Goal: Task Accomplishment & Management: Manage account settings

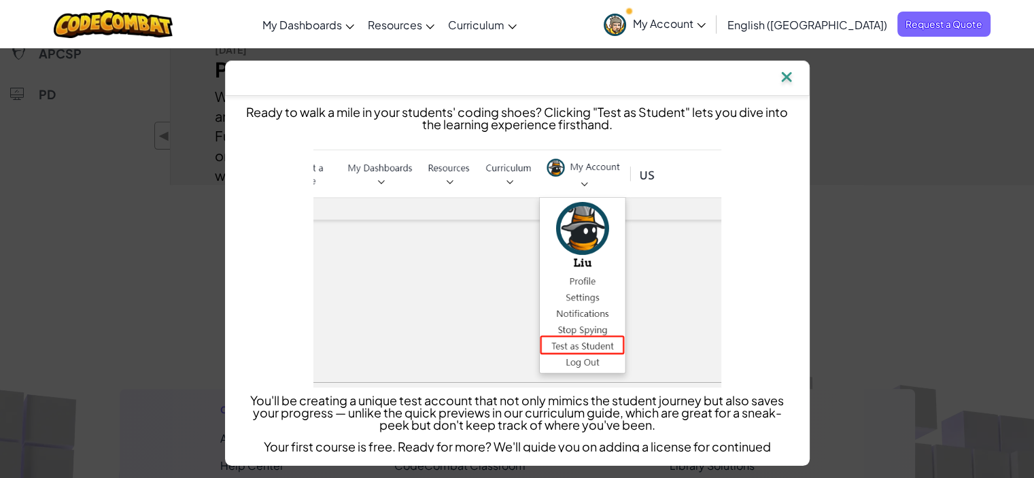
scroll to position [427, 0]
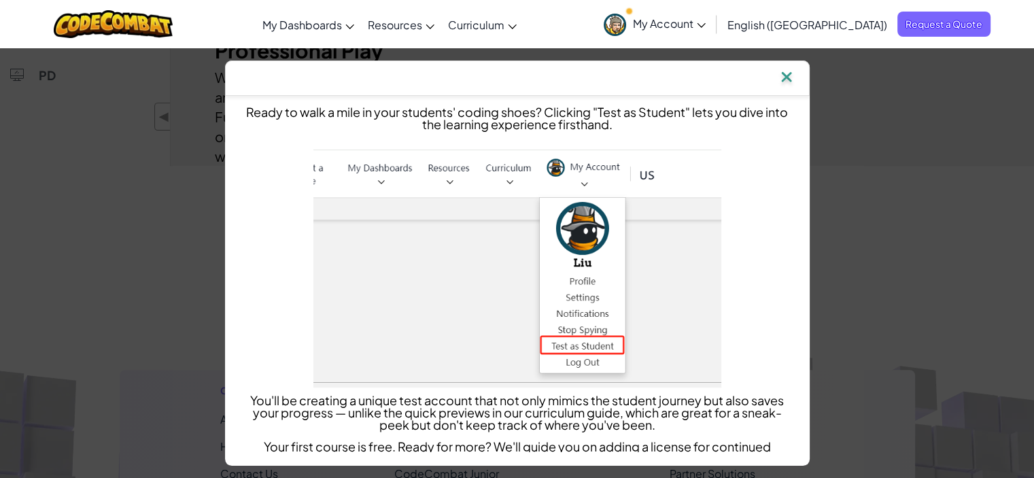
click at [790, 77] on img at bounding box center [786, 78] width 18 height 20
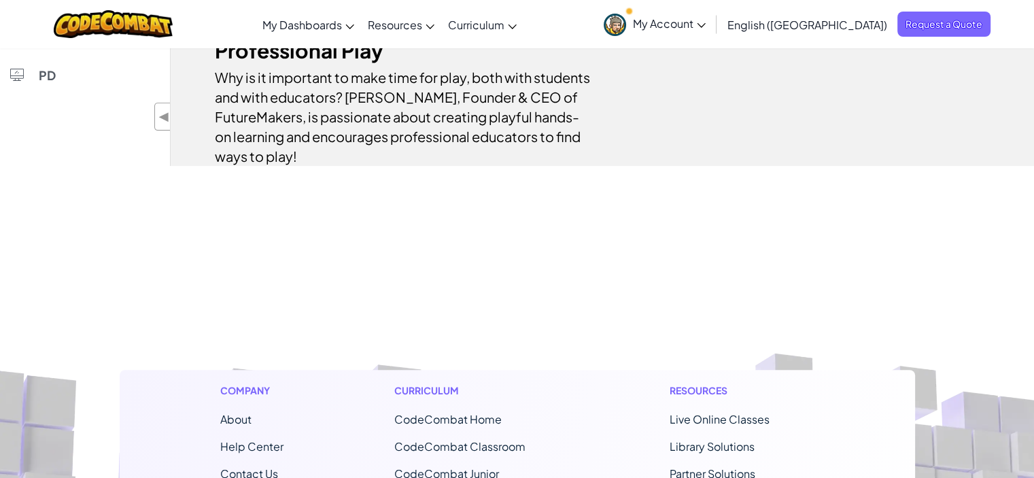
click at [705, 29] on span "My Account" at bounding box center [669, 23] width 73 height 14
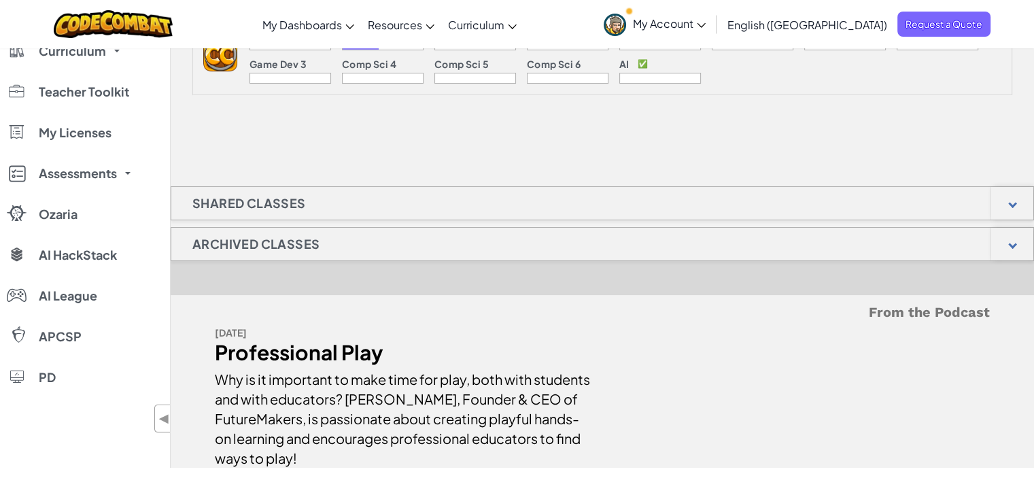
scroll to position [0, 0]
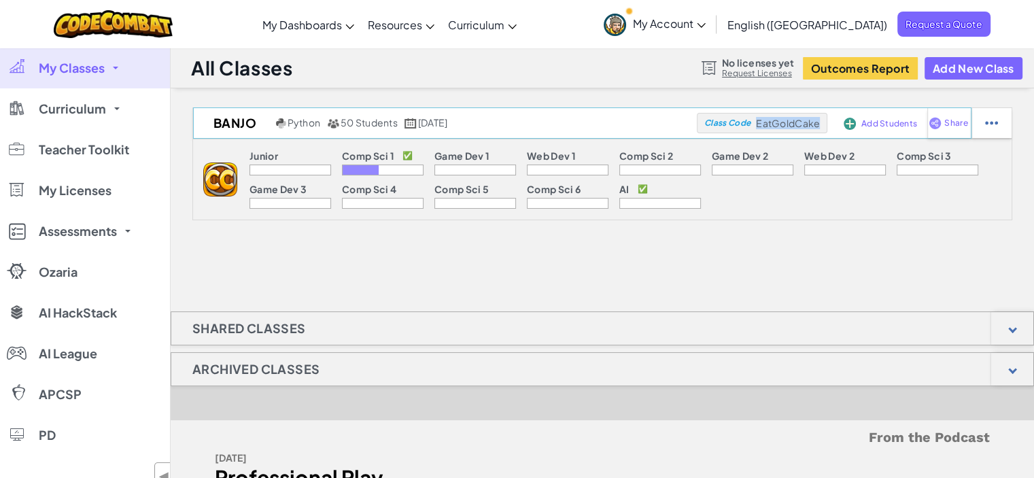
drag, startPoint x: 812, startPoint y: 123, endPoint x: 755, endPoint y: 122, distance: 57.1
click at [755, 122] on div "Class Code EatGoldCake" at bounding box center [762, 123] width 130 height 20
copy span "EatGoldCake"
click at [1006, 118] on div at bounding box center [991, 123] width 40 height 30
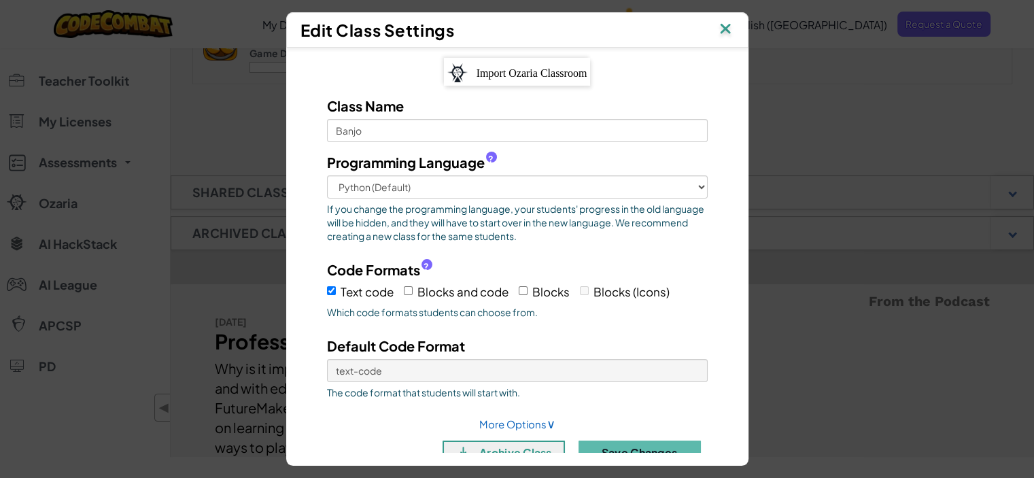
click at [731, 22] on img at bounding box center [725, 30] width 18 height 20
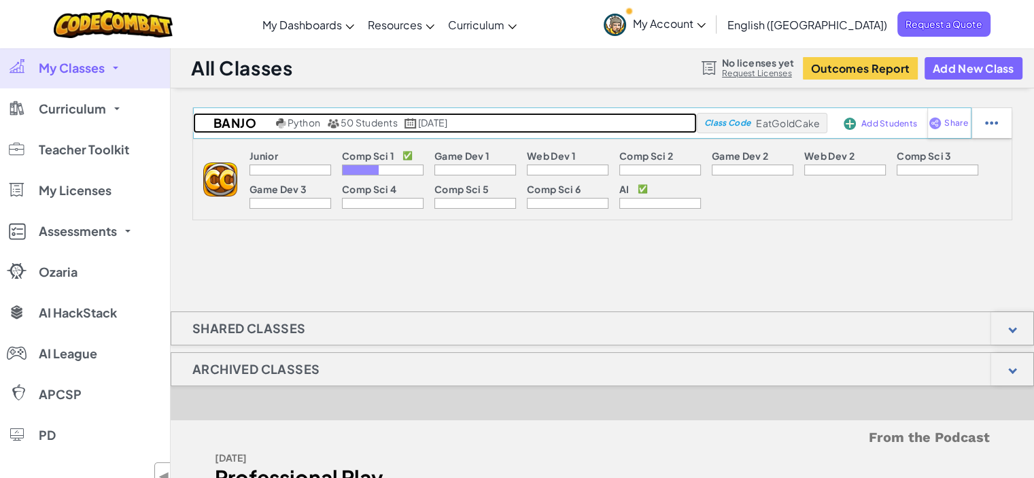
click at [302, 119] on span "Python" at bounding box center [303, 122] width 33 height 12
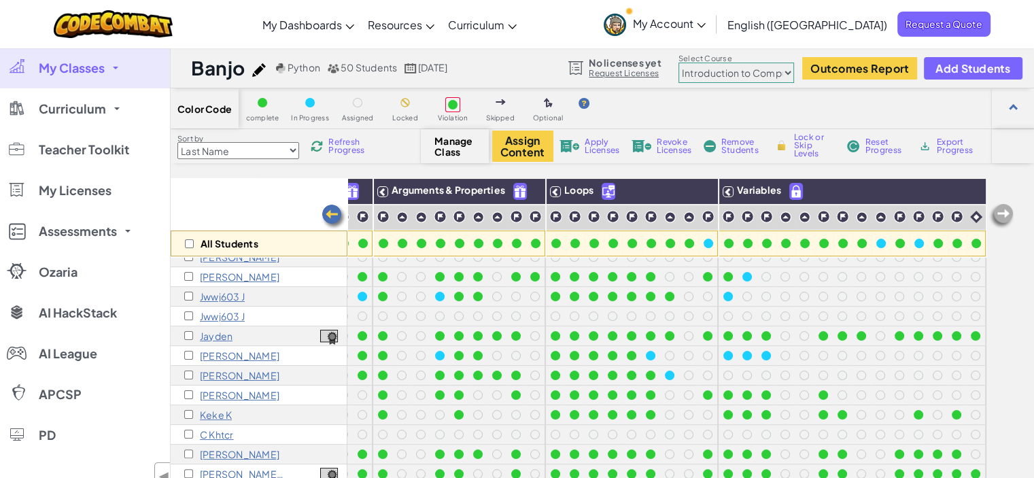
click at [464, 152] on span "Manage Class" at bounding box center [454, 146] width 40 height 22
click at [443, 150] on span "Manage Class" at bounding box center [454, 146] width 40 height 22
click at [509, 143] on button "Assign Content" at bounding box center [522, 145] width 61 height 31
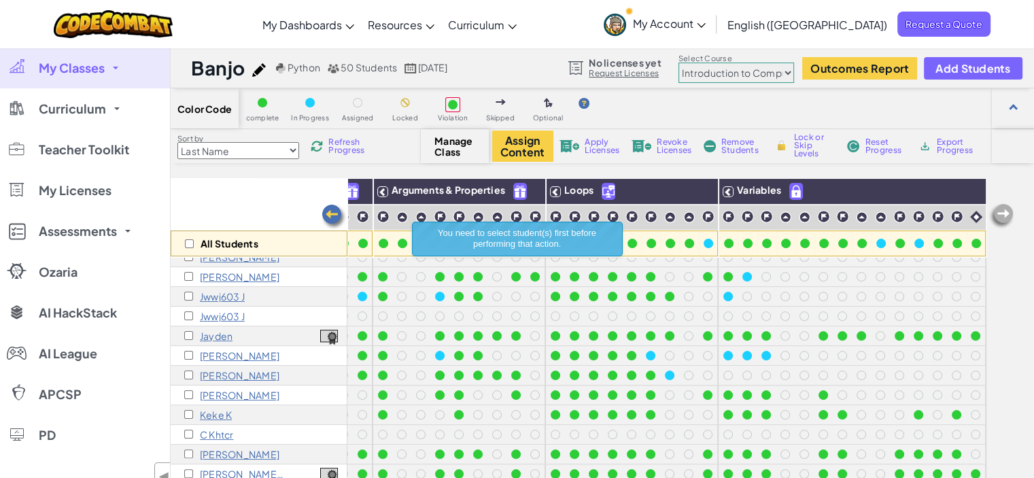
click at [586, 145] on span "Apply Licenses" at bounding box center [601, 146] width 35 height 16
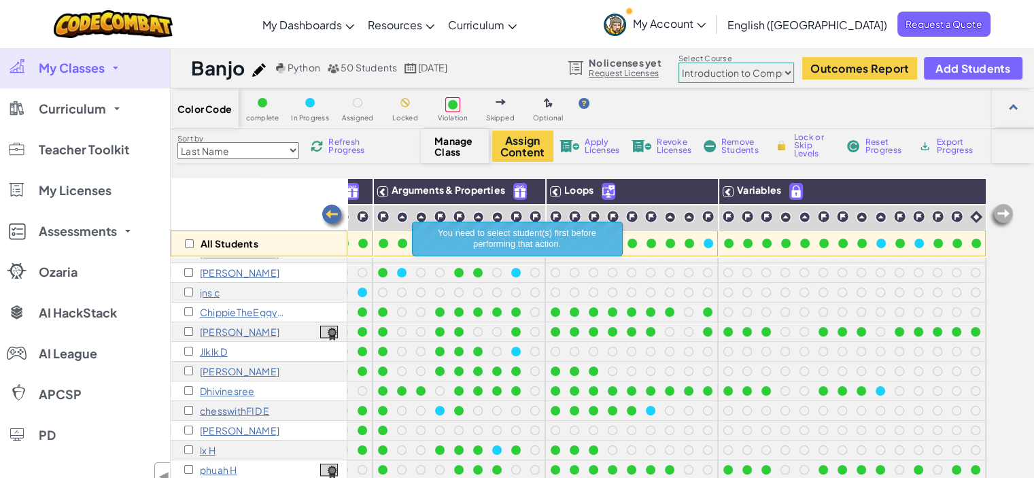
click at [218, 427] on p "[PERSON_NAME]" at bounding box center [240, 430] width 80 height 11
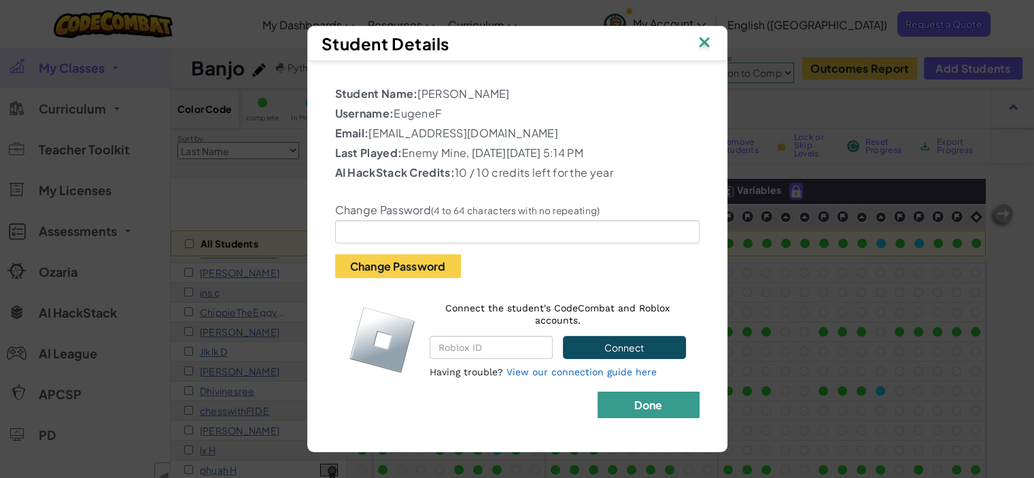
click at [672, 407] on button "Done" at bounding box center [648, 404] width 102 height 27
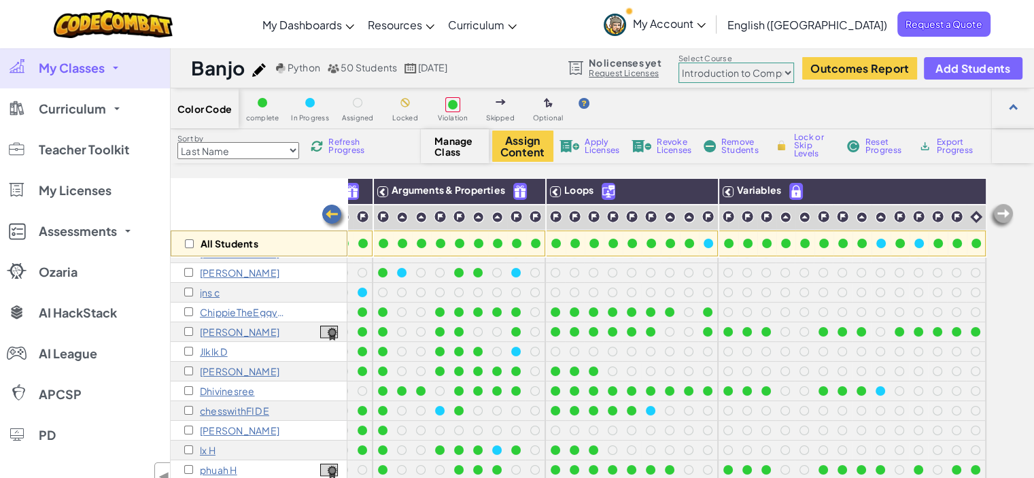
click at [272, 176] on div "Color Code complete In Progress Assigned Locked Violation Skipped Optional Sort…" at bounding box center [602, 345] width 863 height 514
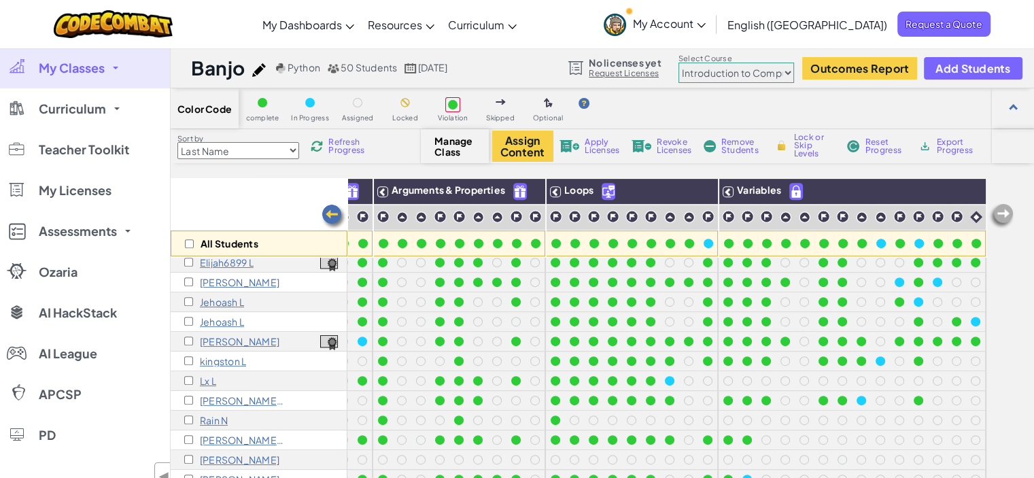
click at [777, 73] on select "Junior Introduction to Computer Science Game Development 1 Web Development 1 Co…" at bounding box center [736, 73] width 116 height 20
click at [678, 63] on select "Junior Introduction to Computer Science Game Development 1 Web Development 1 Co…" at bounding box center [736, 73] width 116 height 20
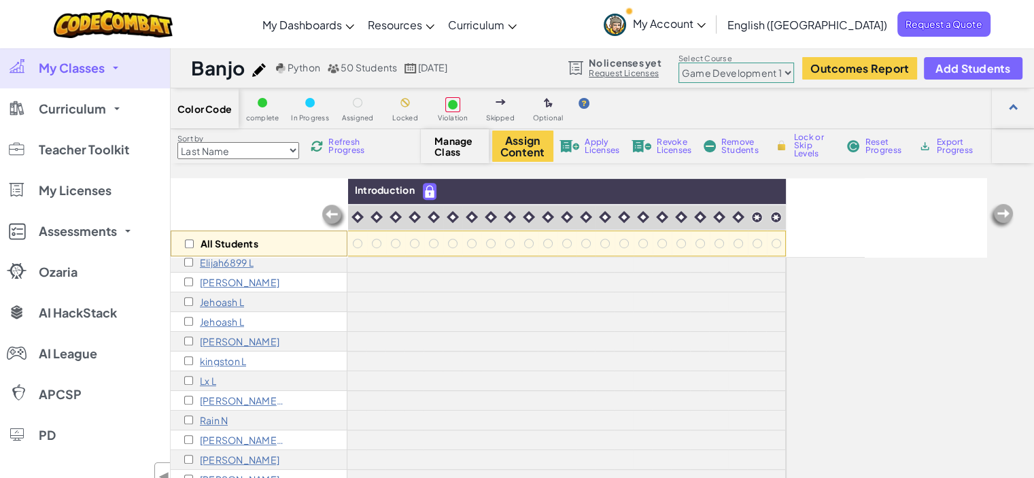
scroll to position [393, 0]
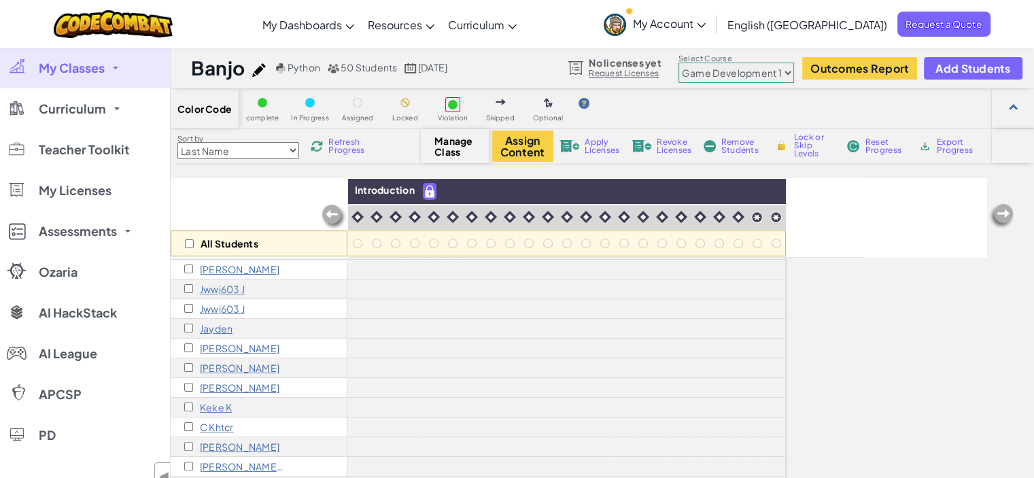
click at [756, 73] on select "Junior Introduction to Computer Science Game Development 1 Web Development 1 Co…" at bounding box center [736, 73] width 116 height 20
click at [678, 63] on select "Junior Introduction to Computer Science Game Development 1 Web Development 1 Co…" at bounding box center [736, 73] width 116 height 20
click at [750, 69] on select "Junior Introduction to Computer Science Game Development 1 Web Development 1 Co…" at bounding box center [736, 73] width 116 height 20
select select "65f32b6c87c07dbeb5ba1936"
click at [678, 63] on select "Junior Introduction to Computer Science Game Development 1 Web Development 1 Co…" at bounding box center [736, 73] width 116 height 20
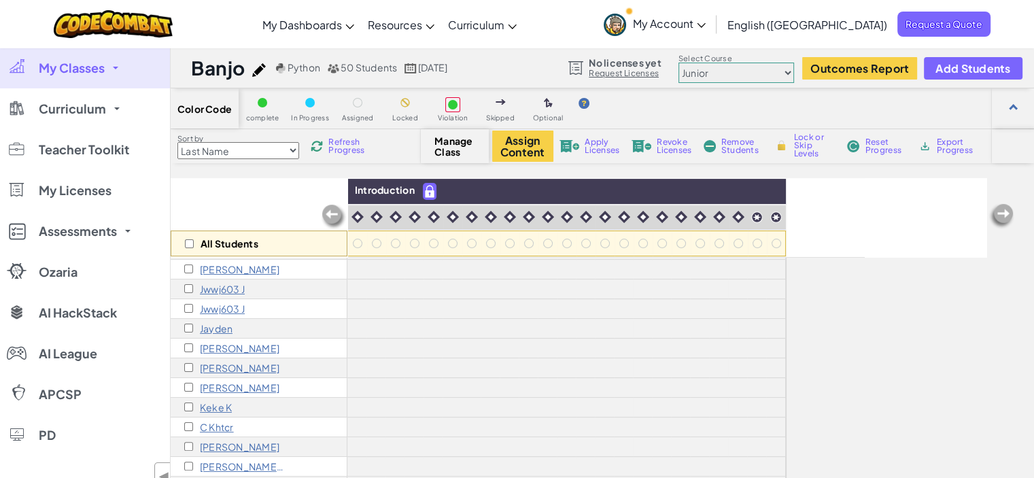
click at [777, 74] on select "Junior Introduction to Computer Science Game Development 1 Web Development 1 Co…" at bounding box center [736, 73] width 116 height 20
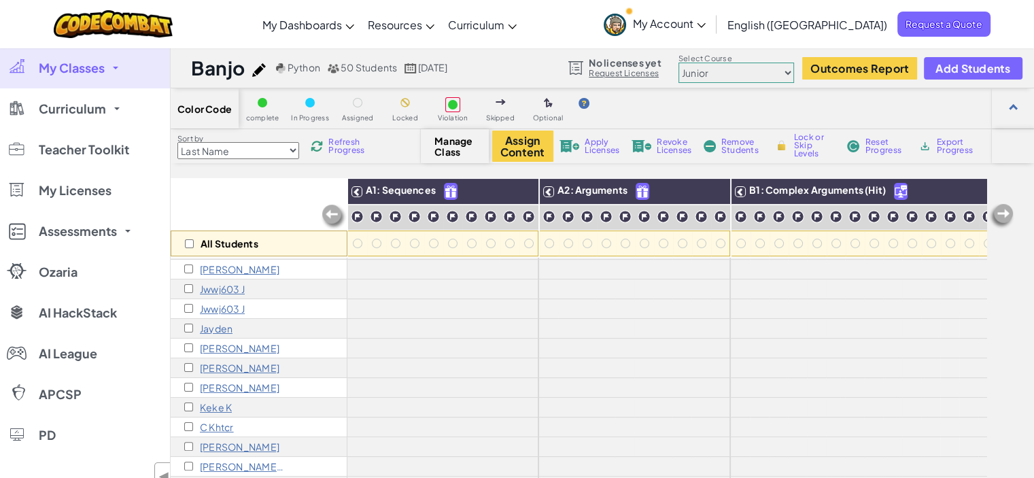
click at [786, 71] on select "Junior Introduction to Computer Science Game Development 1 Web Development 1 Co…" at bounding box center [736, 73] width 116 height 20
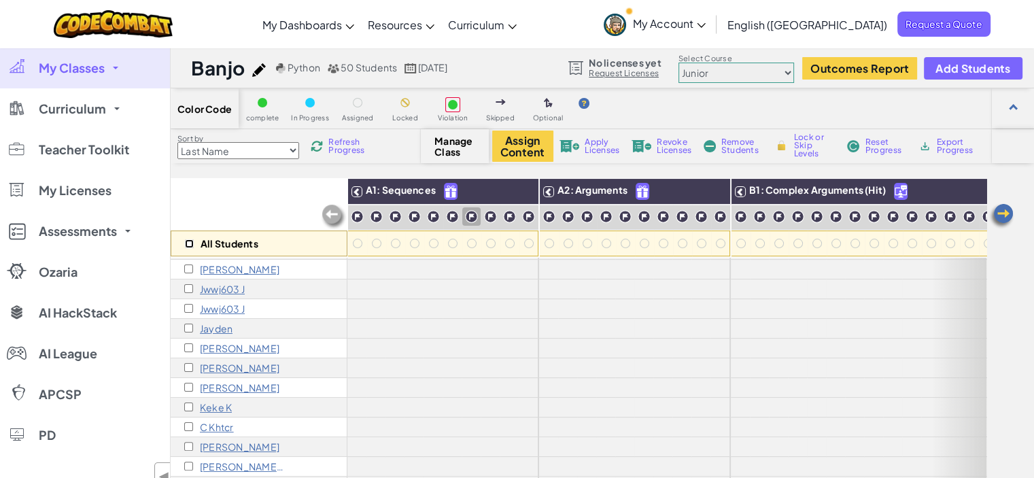
click at [187, 241] on input "checkbox" at bounding box center [189, 243] width 9 height 9
checkbox input "true"
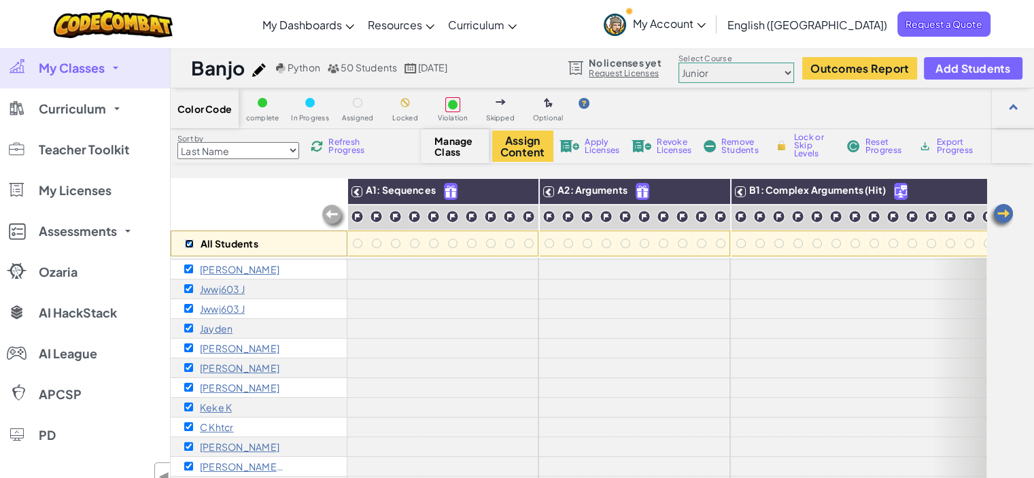
checkbox input "true"
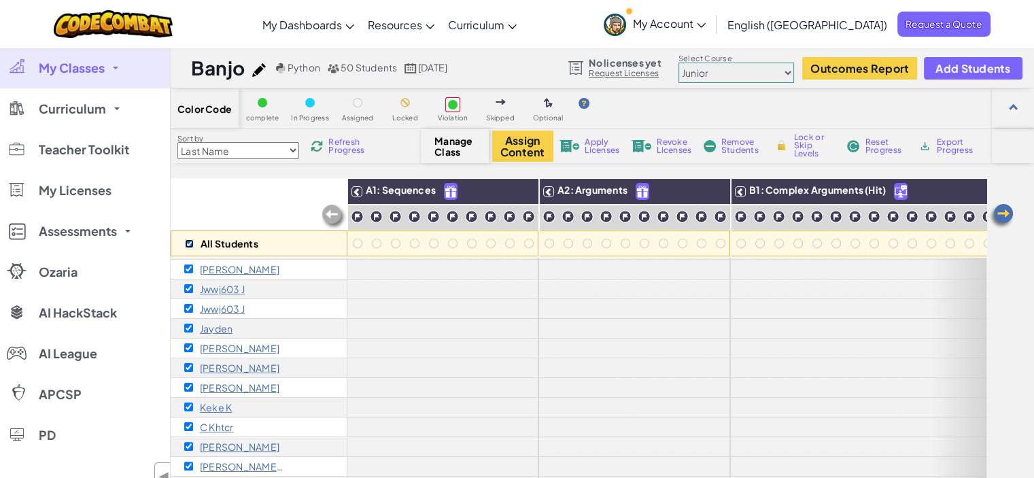
checkbox input "true"
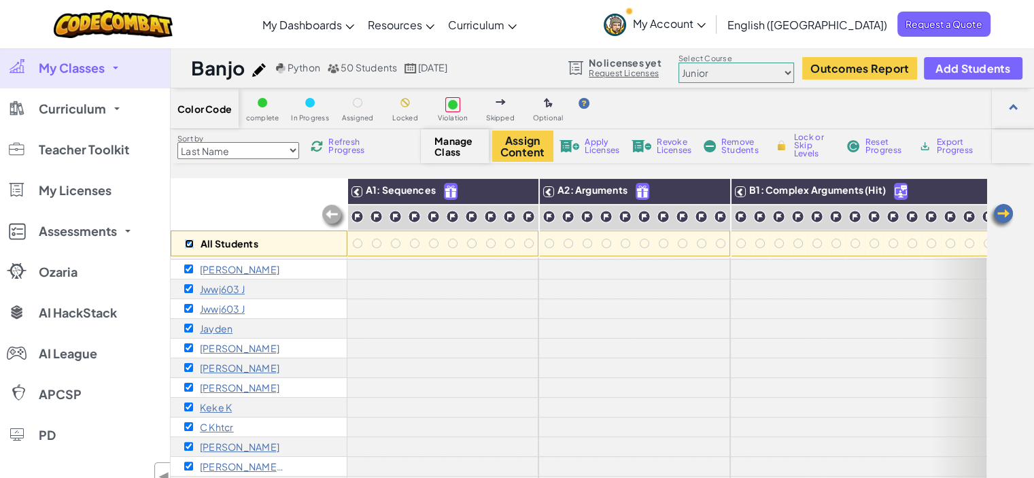
checkbox input "true"
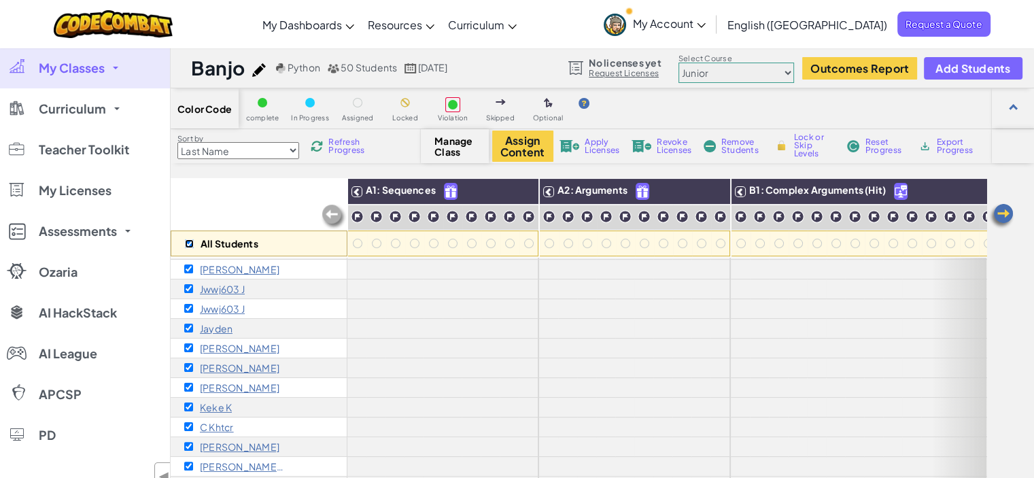
checkbox input "true"
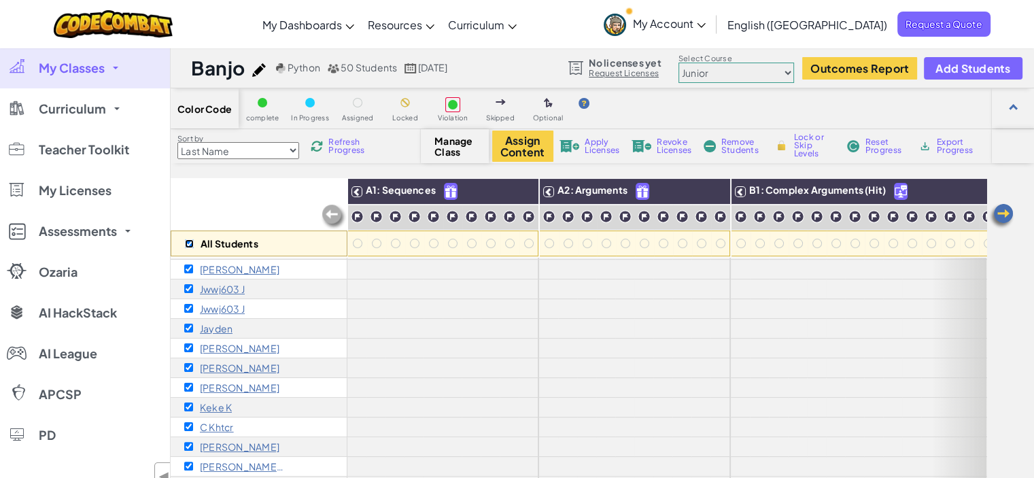
checkbox input "true"
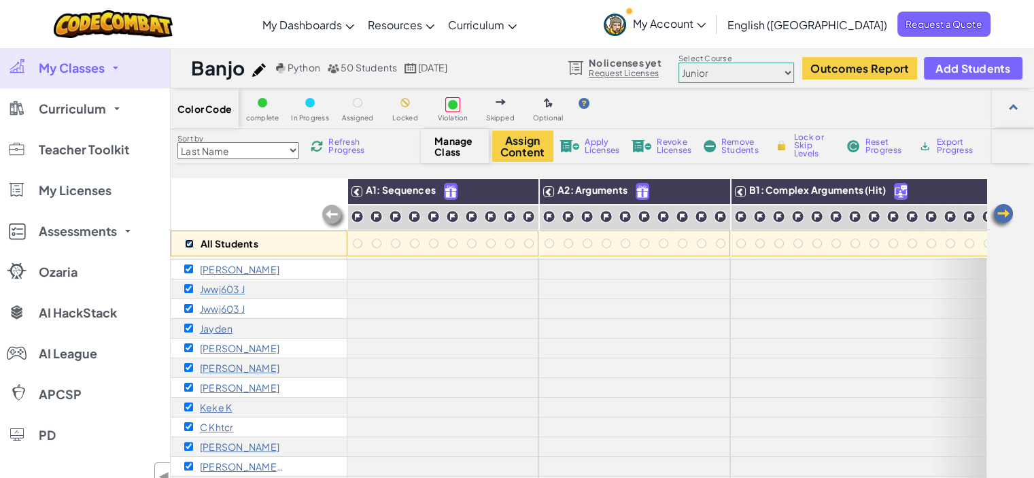
checkbox input "true"
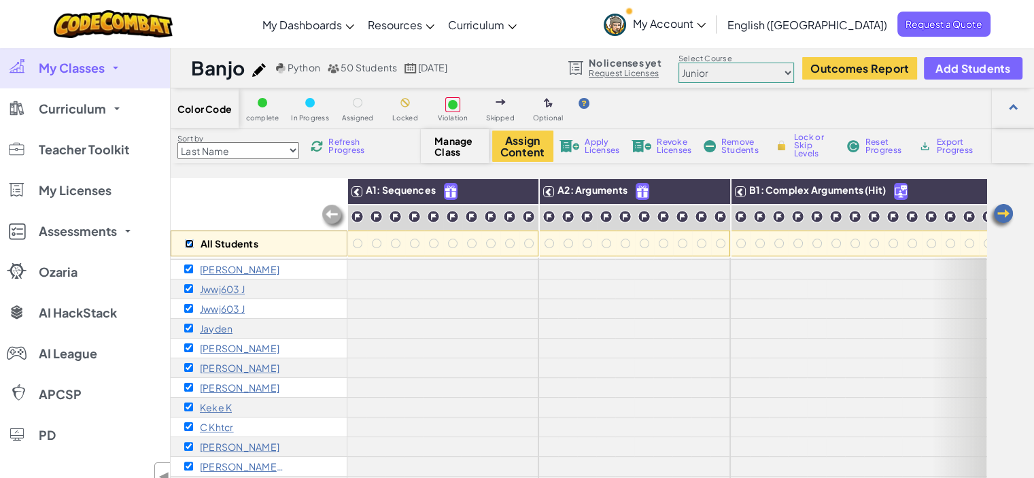
checkbox input "true"
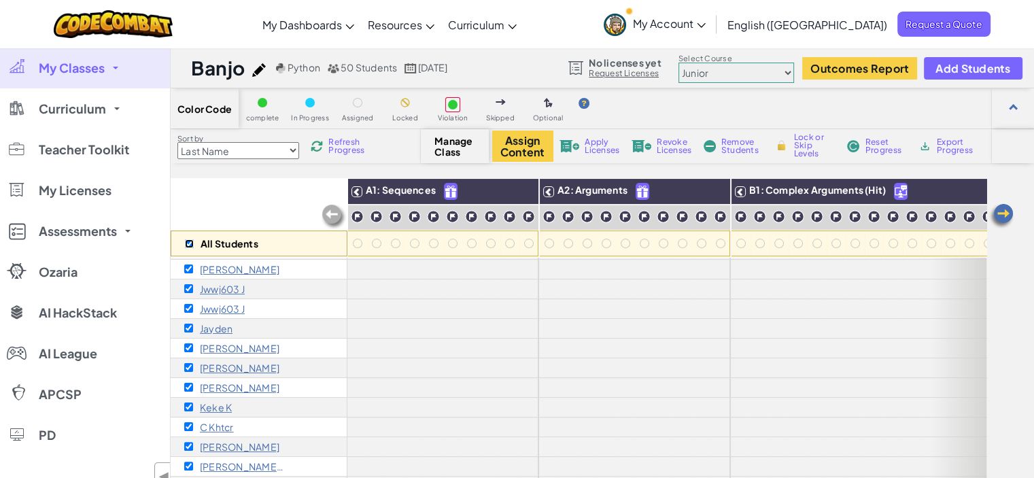
checkbox input "true"
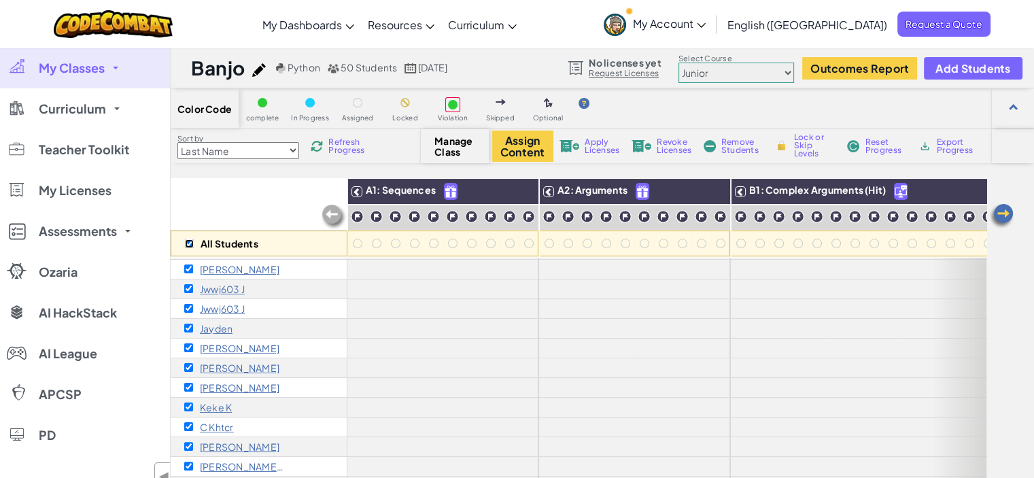
checkbox input "true"
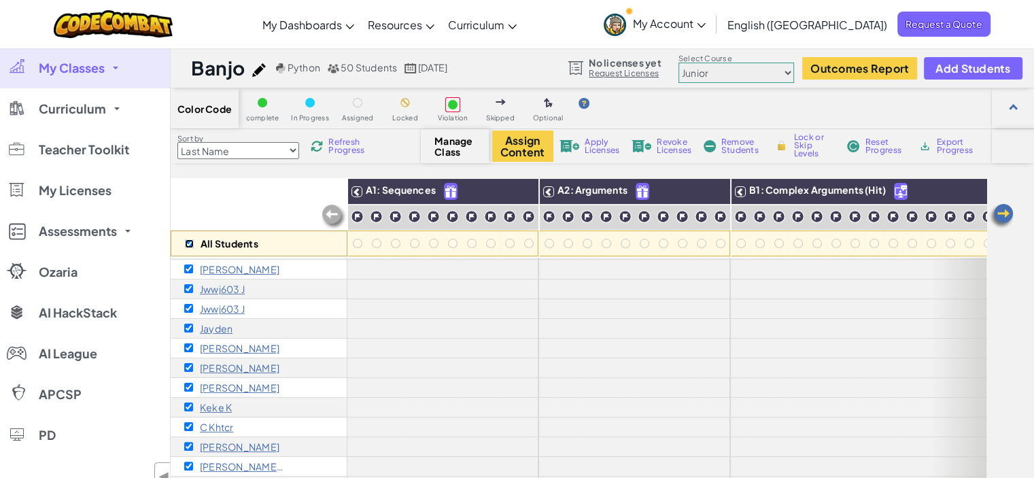
checkbox input "true"
click at [775, 73] on select "Junior Introduction to Computer Science Game Development 1 Web Development 1 Co…" at bounding box center [736, 73] width 116 height 20
click at [678, 63] on select "Junior Introduction to Computer Science Game Development 1 Web Development 1 Co…" at bounding box center [736, 73] width 116 height 20
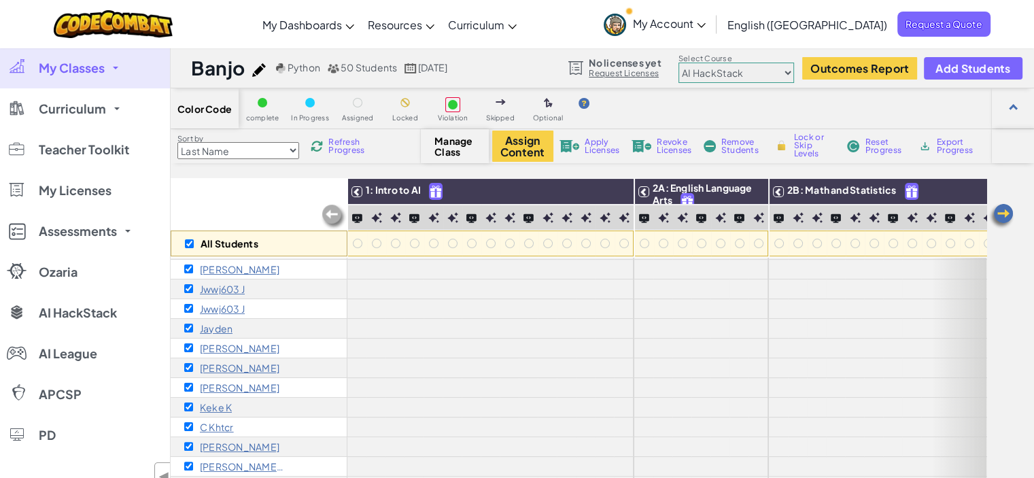
click at [789, 75] on select "Junior Introduction to Computer Science Game Development 1 Web Development 1 Co…" at bounding box center [736, 73] width 116 height 20
click at [678, 63] on select "Junior Introduction to Computer Science Game Development 1 Web Development 1 Co…" at bounding box center [736, 73] width 116 height 20
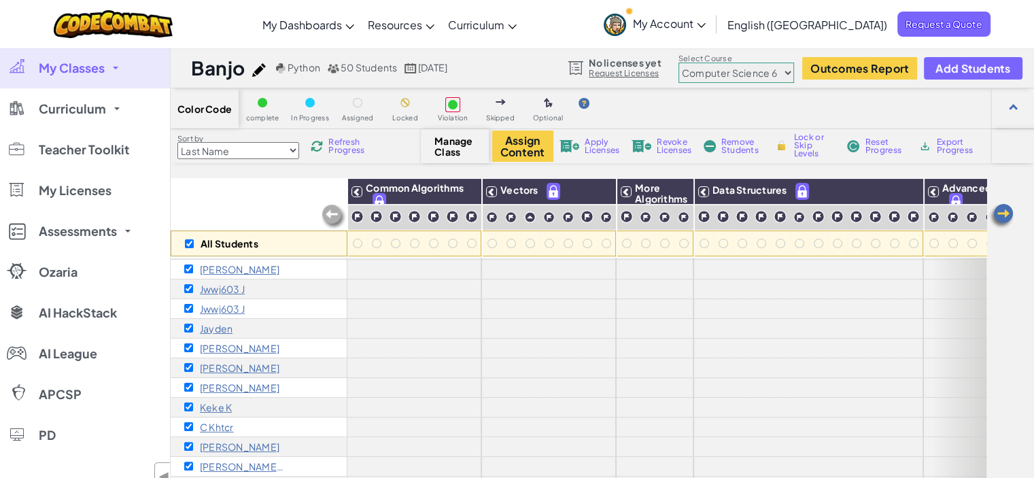
click at [782, 75] on select "Junior Introduction to Computer Science Game Development 1 Web Development 1 Co…" at bounding box center [736, 73] width 116 height 20
click at [678, 63] on select "Junior Introduction to Computer Science Game Development 1 Web Development 1 Co…" at bounding box center [736, 73] width 116 height 20
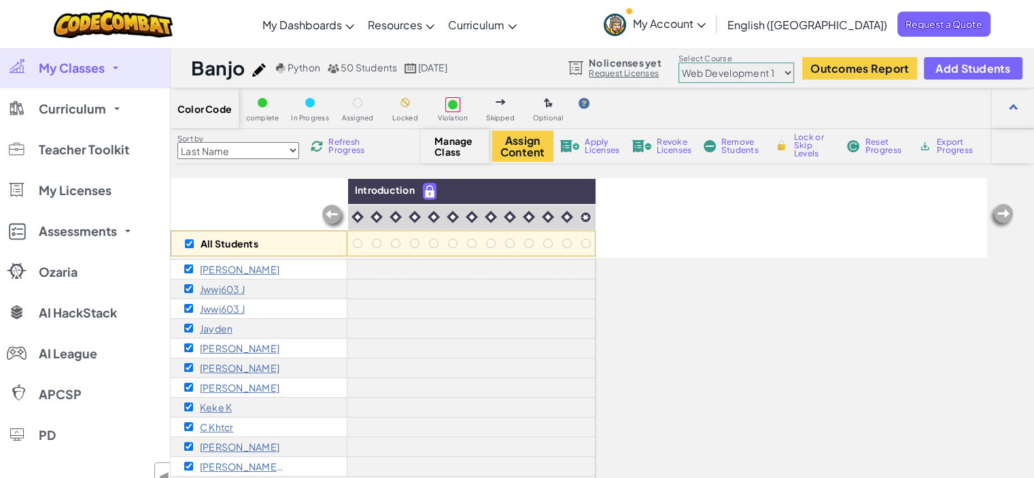
click at [784, 75] on select "Junior Introduction to Computer Science Game Development 1 Web Development 1 Co…" at bounding box center [736, 73] width 116 height 20
click at [678, 63] on select "Junior Introduction to Computer Science Game Development 1 Web Development 1 Co…" at bounding box center [736, 73] width 116 height 20
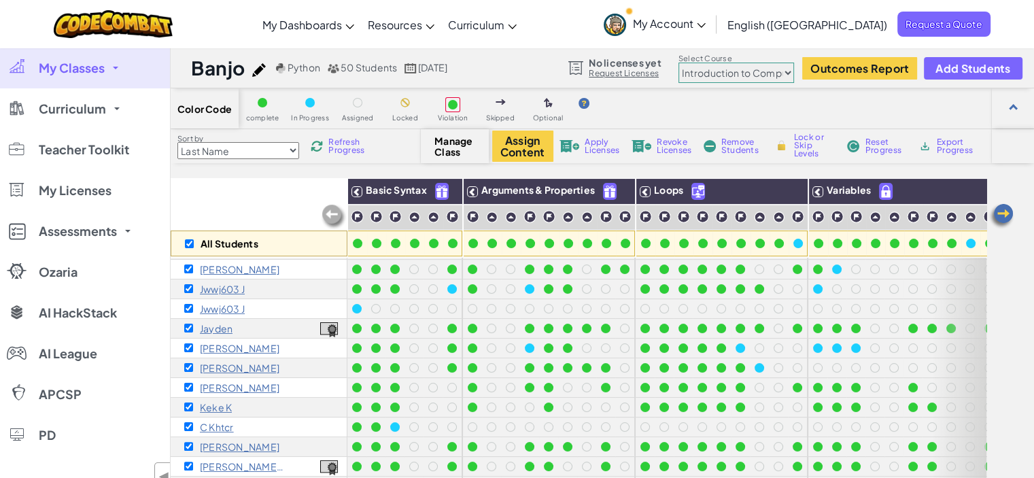
click at [777, 62] on label "Select Course" at bounding box center [736, 58] width 116 height 11
click at [786, 69] on select "Junior Introduction to Computer Science Game Development 1 Web Development 1 Co…" at bounding box center [736, 73] width 116 height 20
select select "65f32b6c87c07dbeb5ba1936"
click at [678, 63] on select "Junior Introduction to Computer Science Game Development 1 Web Development 1 Co…" at bounding box center [736, 73] width 116 height 20
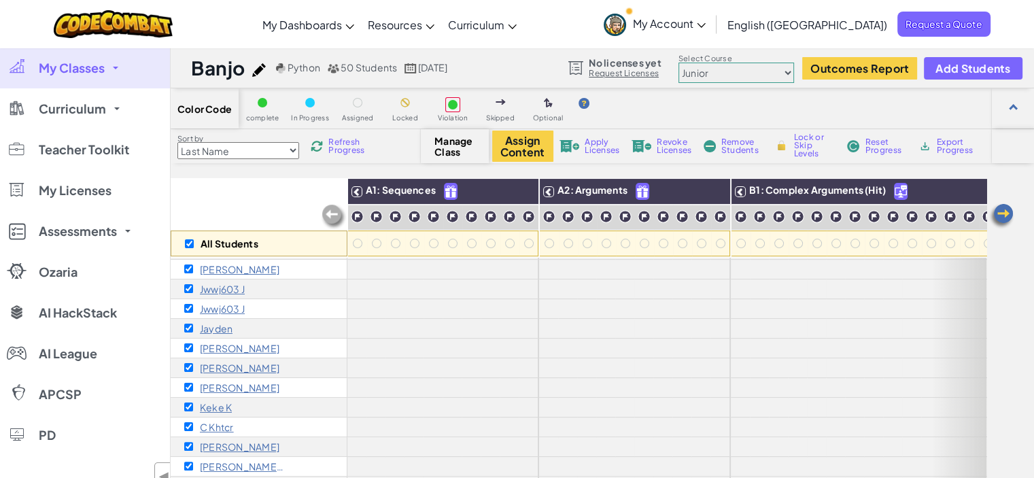
click at [788, 73] on select "Junior Introduction to Computer Science Game Development 1 Web Development 1 Co…" at bounding box center [736, 73] width 116 height 20
click at [998, 173] on div "Color Code complete In Progress Assigned Locked Violation Skipped Optional Sort…" at bounding box center [602, 345] width 863 height 514
click at [358, 215] on img at bounding box center [357, 216] width 13 height 13
click at [451, 192] on img at bounding box center [450, 191] width 12 height 16
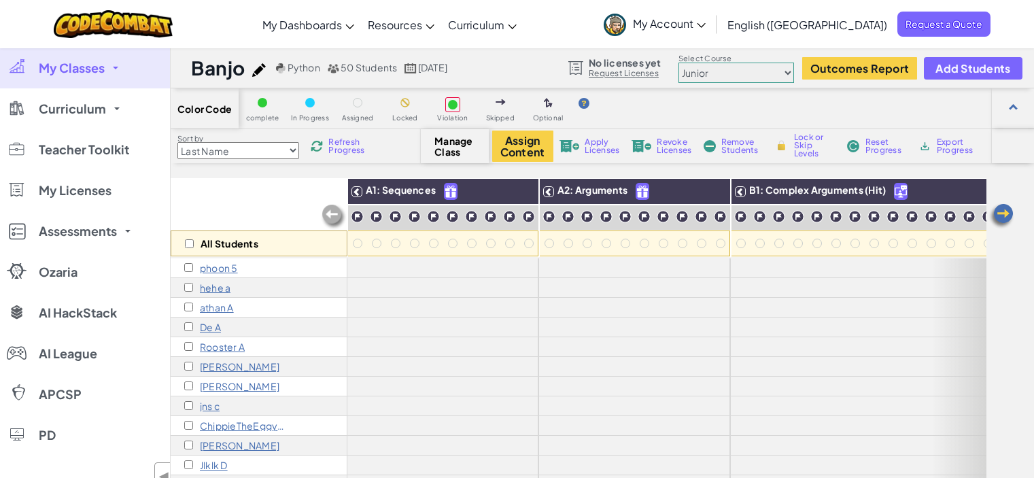
click at [762, 75] on select "Junior Introduction to Computer Science Game Development 1 Web Development 1 Co…" at bounding box center [736, 73] width 116 height 20
select select "560f1a9f22961295f9427742"
click at [678, 63] on select "Junior Introduction to Computer Science Game Development 1 Web Development 1 Co…" at bounding box center [736, 73] width 116 height 20
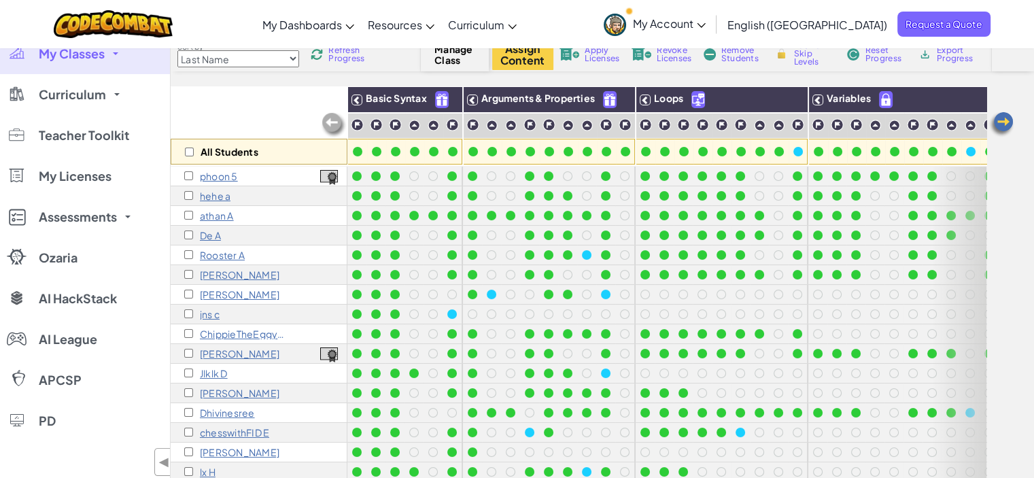
scroll to position [68, 0]
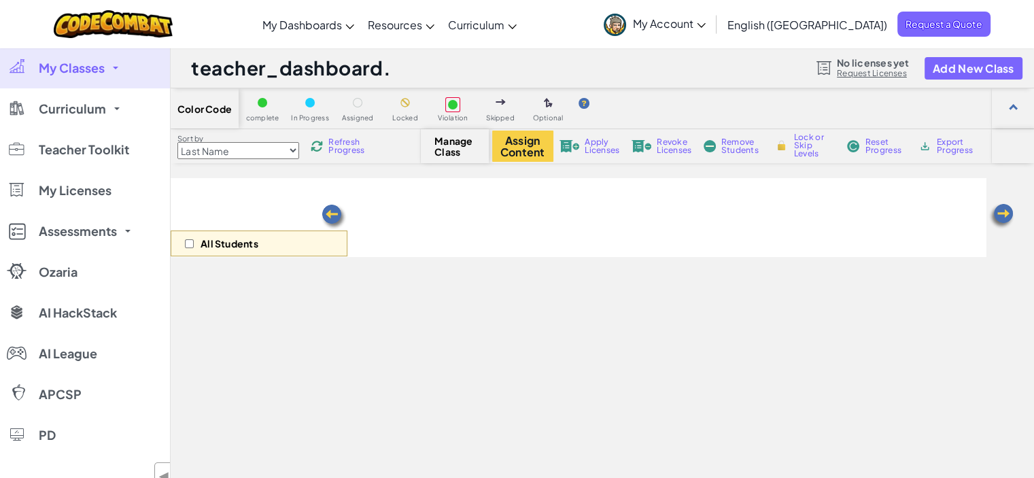
scroll to position [67, 0]
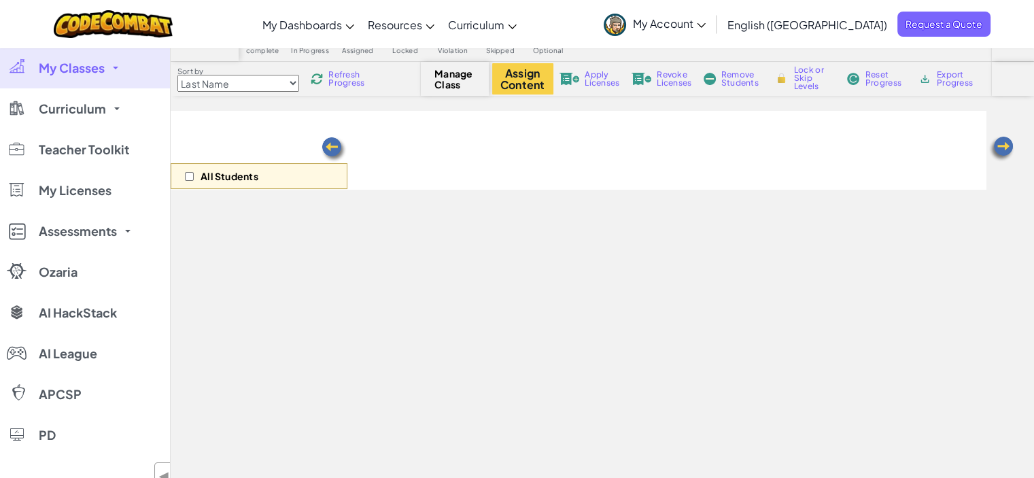
select select "560f1a9f22961295f9427742"
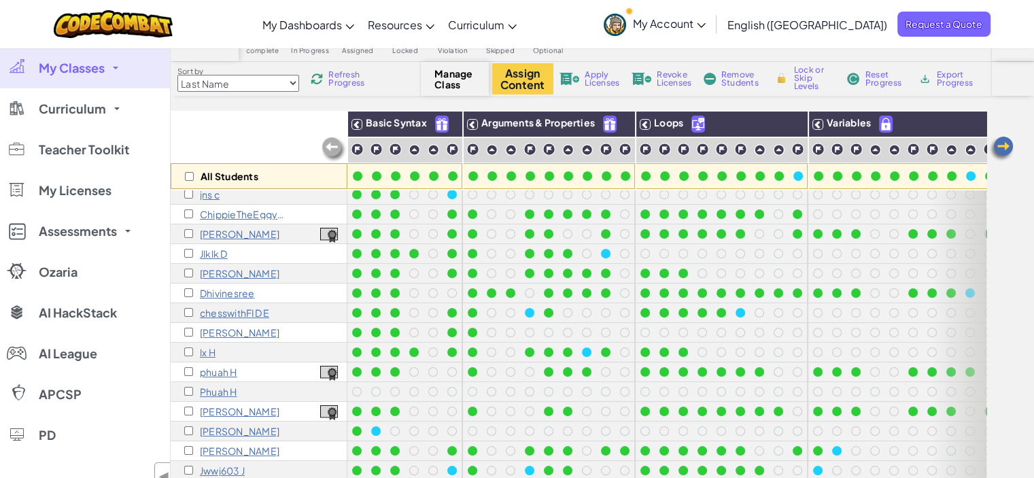
scroll to position [141, 0]
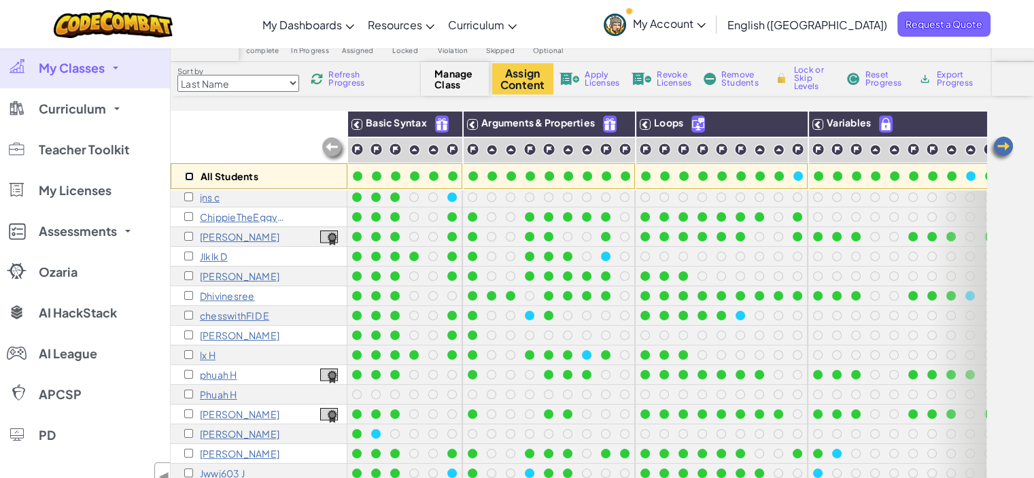
click at [185, 177] on input "checkbox" at bounding box center [189, 176] width 9 height 9
checkbox input "true"
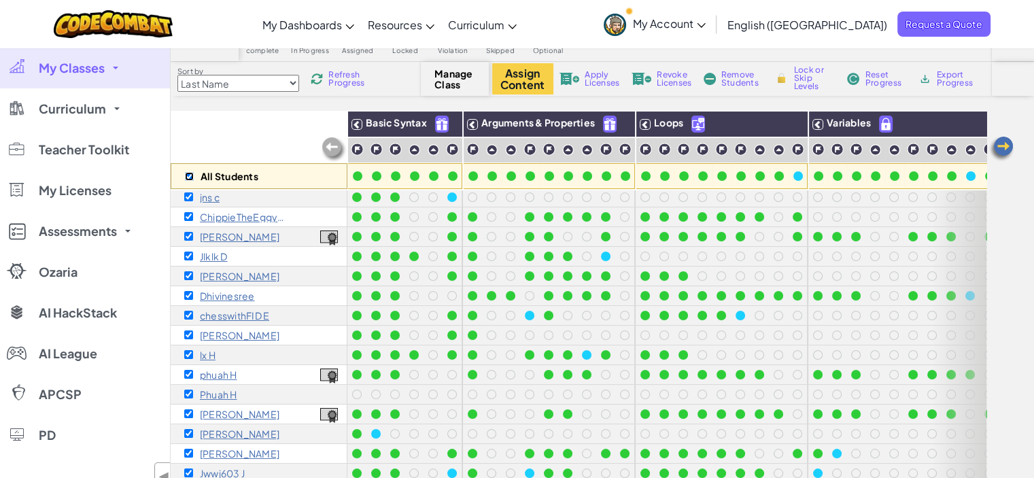
checkbox input "true"
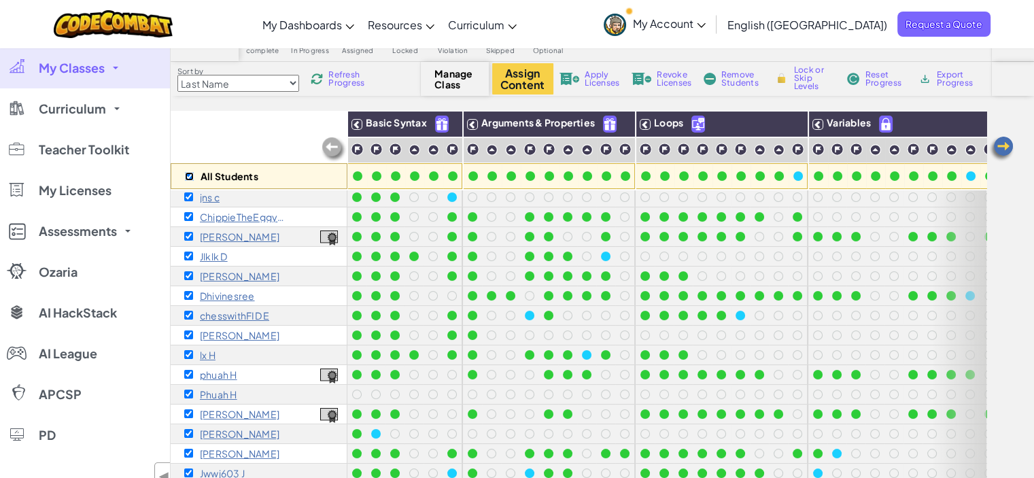
checkbox input "true"
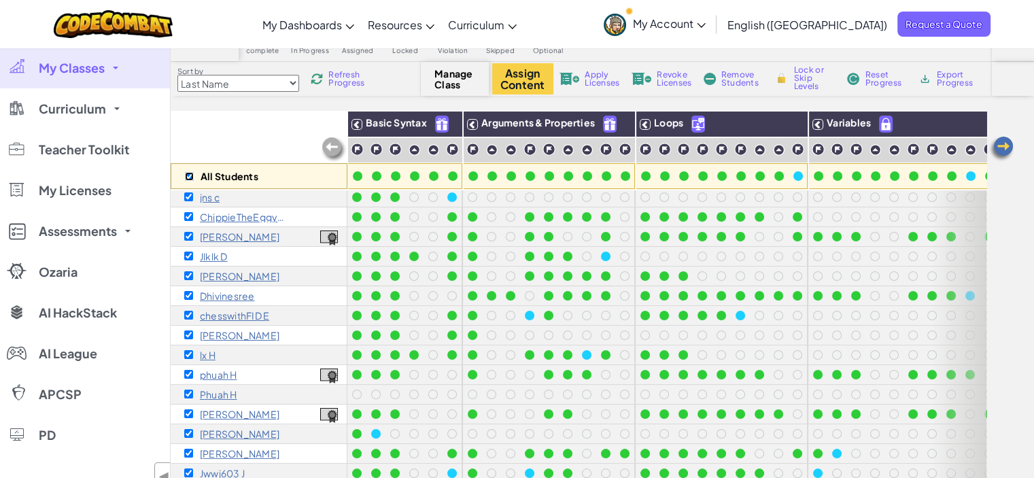
checkbox input "true"
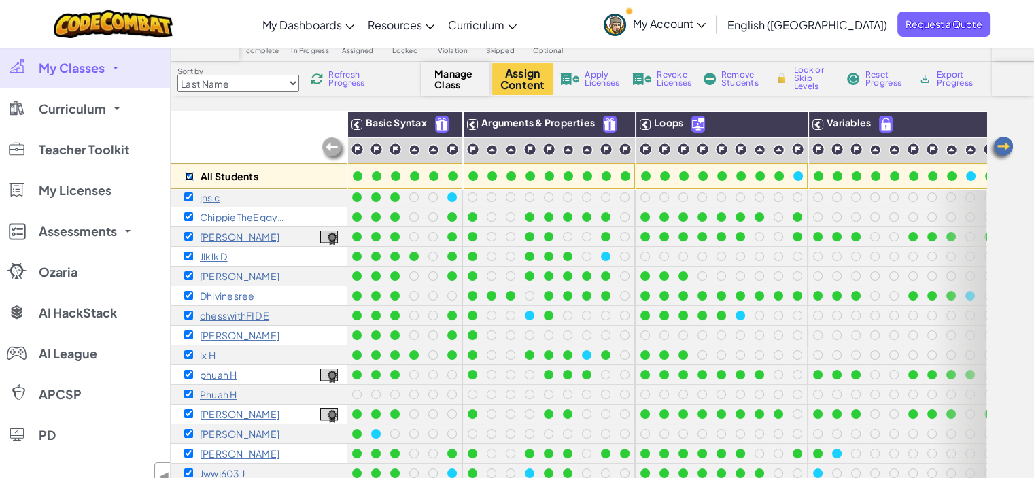
checkbox input "true"
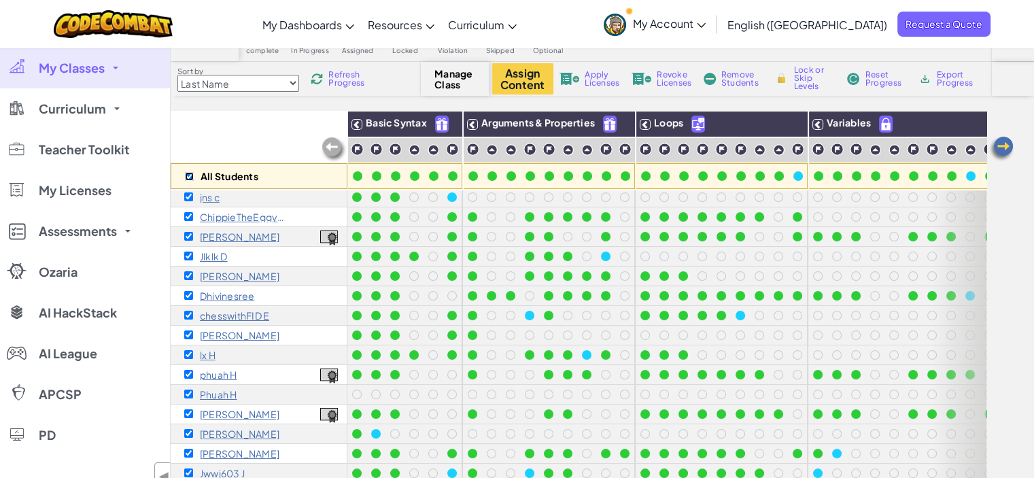
checkbox input "true"
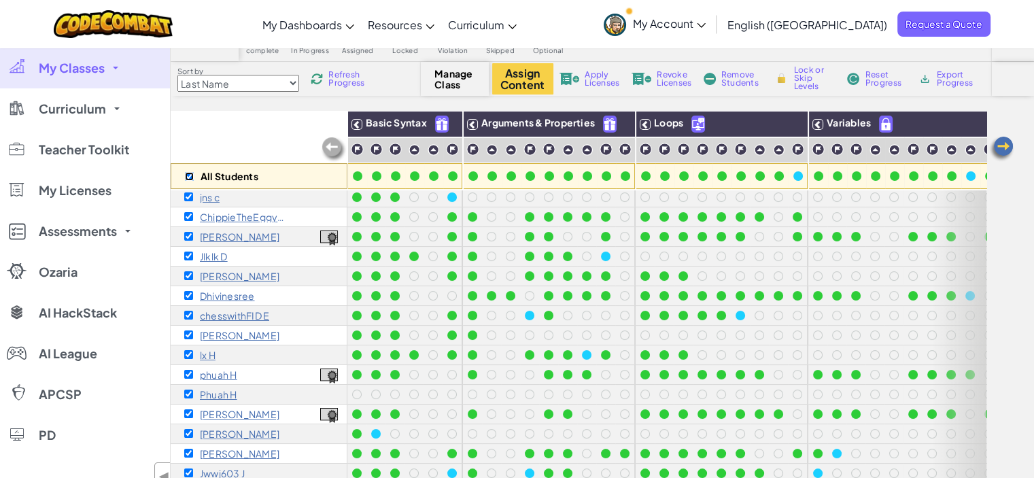
checkbox input "true"
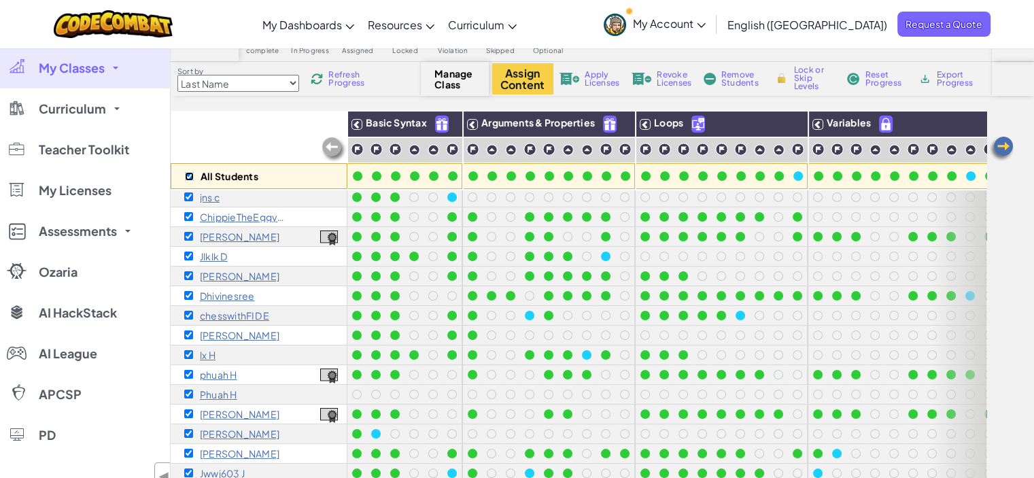
checkbox input "true"
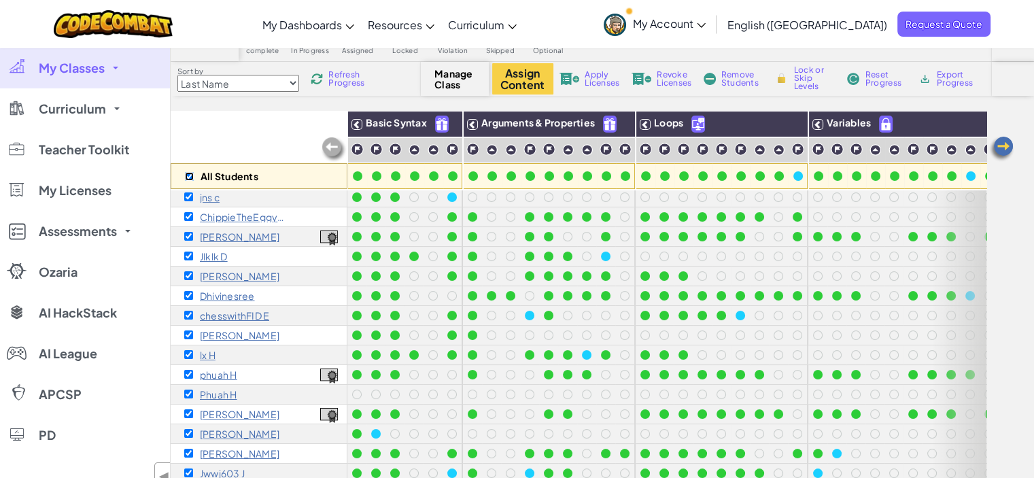
checkbox input "true"
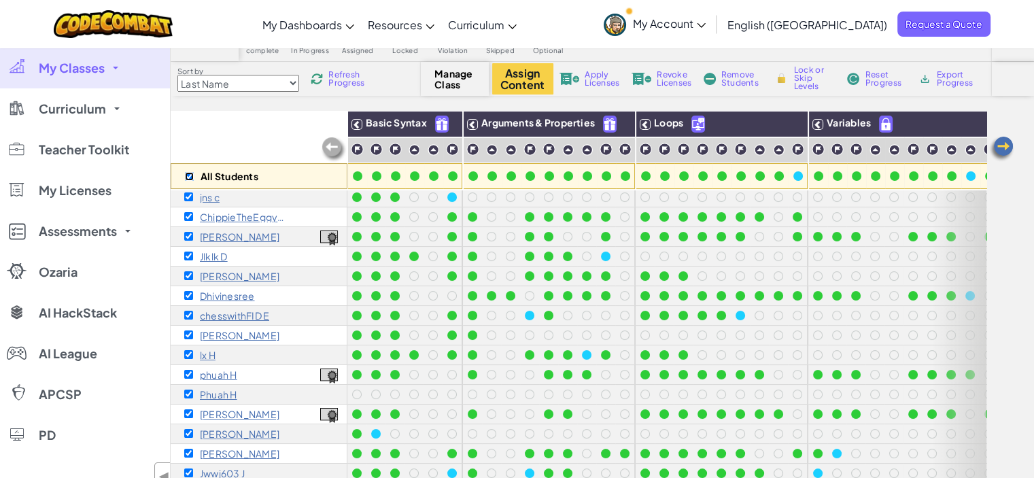
checkbox input "true"
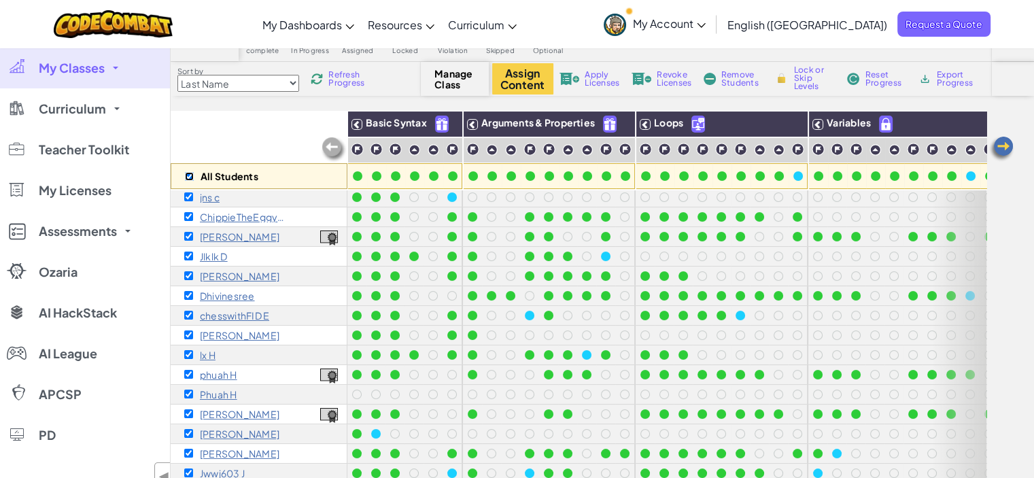
checkbox input "true"
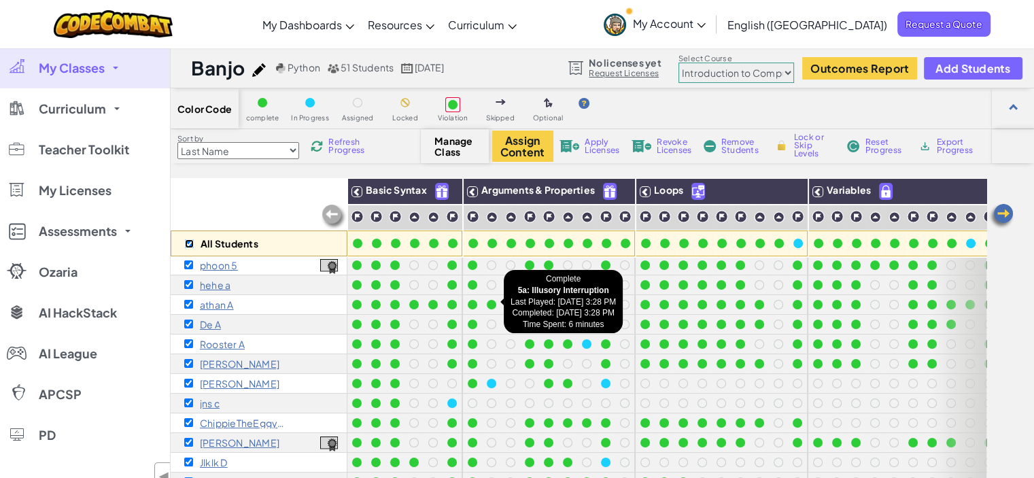
scroll to position [0, 0]
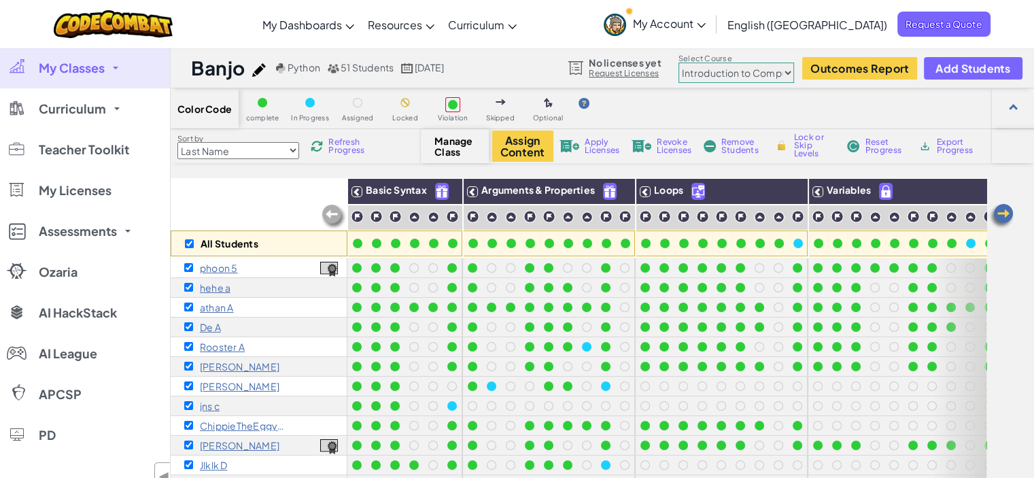
click at [1003, 209] on img at bounding box center [1000, 216] width 27 height 27
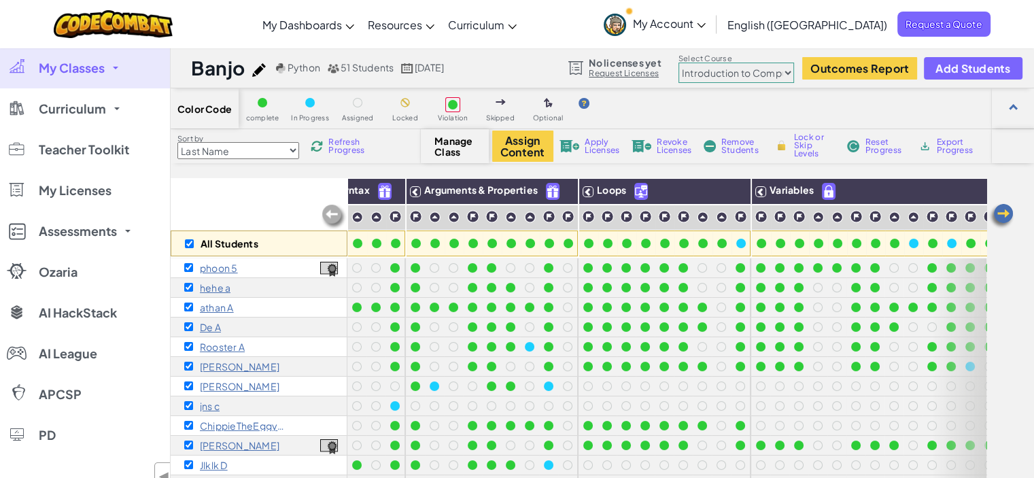
scroll to position [0, 99]
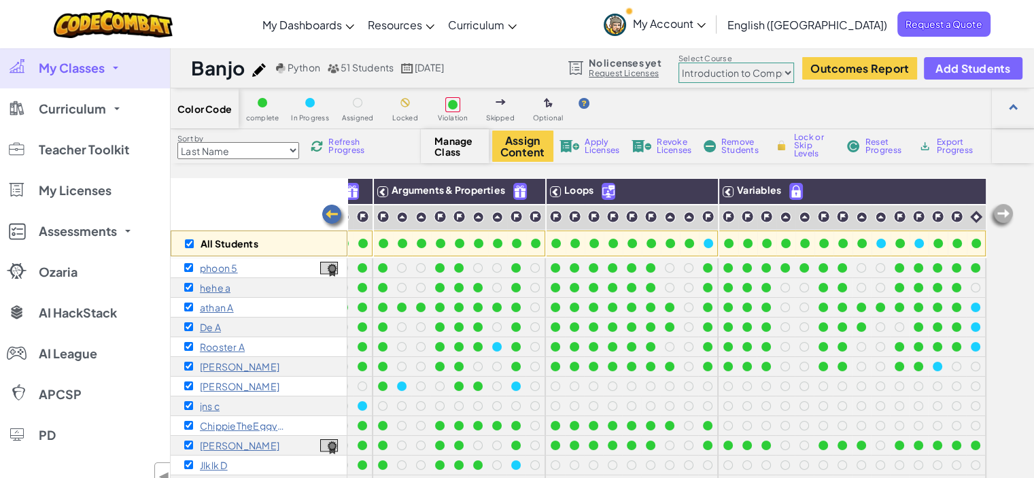
click at [1003, 209] on img at bounding box center [1000, 216] width 27 height 27
click at [534, 146] on button "Assign Content" at bounding box center [522, 145] width 61 height 31
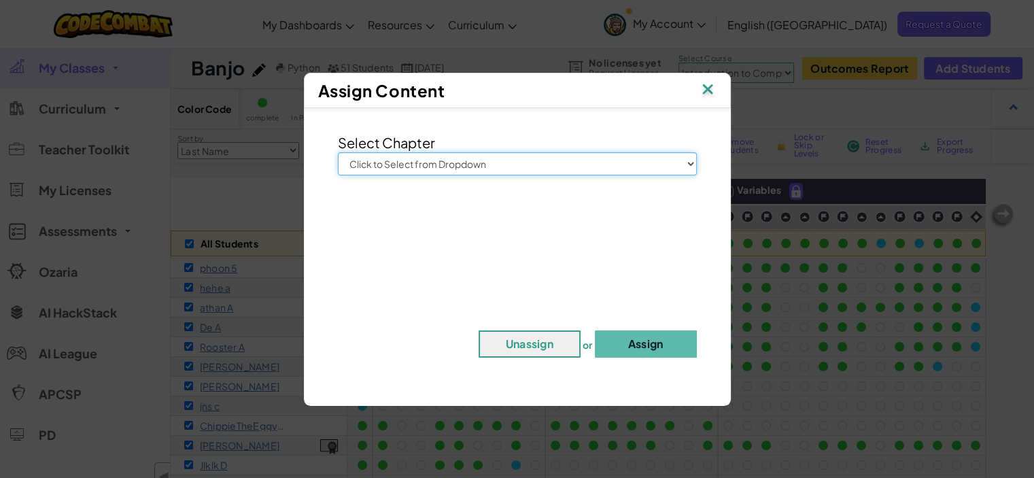
click at [629, 163] on select "Click to Select from Dropdown Junior Introduction to Computer Science Game Deve…" at bounding box center [517, 163] width 359 height 23
select select "Introduction to Computer Science"
click at [338, 152] on select "Click to Select from Dropdown Junior Introduction to Computer Science Game Deve…" at bounding box center [517, 163] width 359 height 23
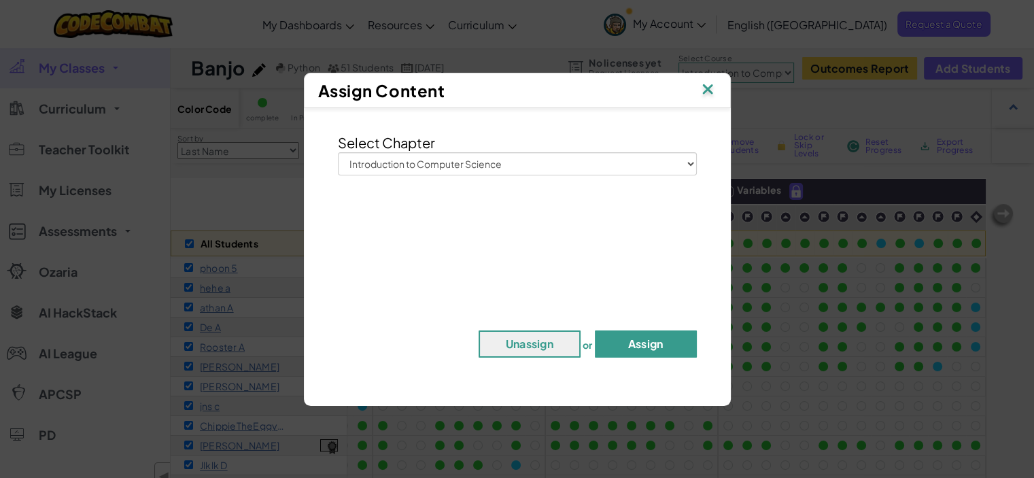
click at [638, 351] on button "Assign" at bounding box center [646, 343] width 102 height 27
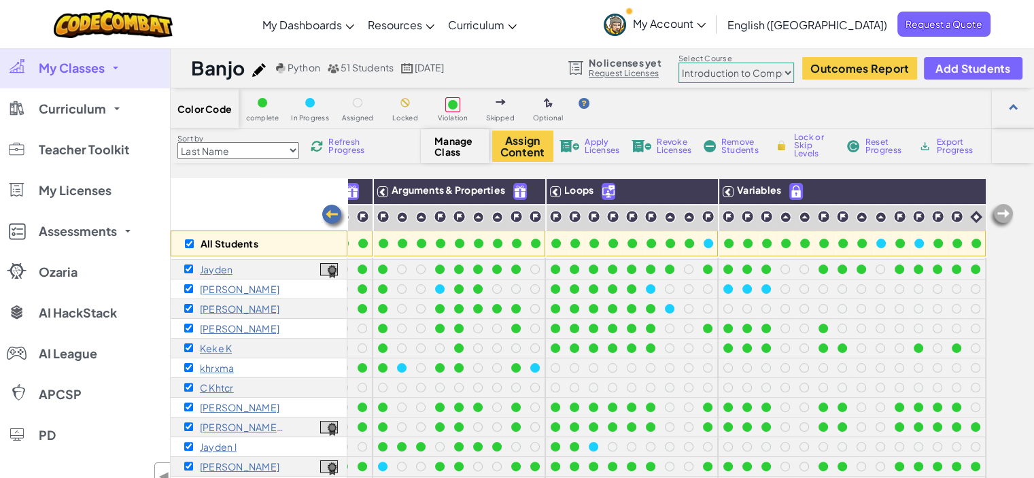
scroll to position [476, 99]
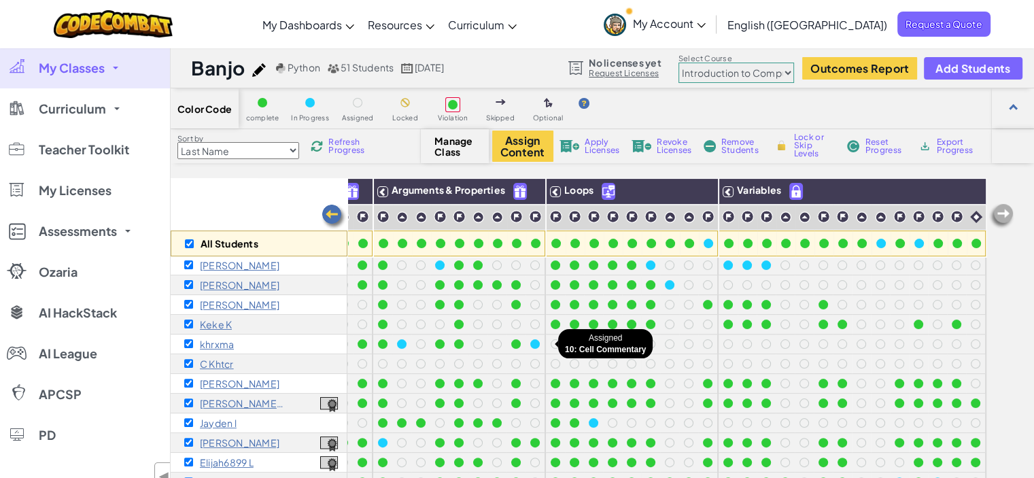
click at [550, 342] on div at bounding box center [555, 344] width 10 height 10
click at [550, 343] on div at bounding box center [555, 344] width 10 height 10
click at [527, 147] on button "Assign Content" at bounding box center [522, 145] width 61 height 31
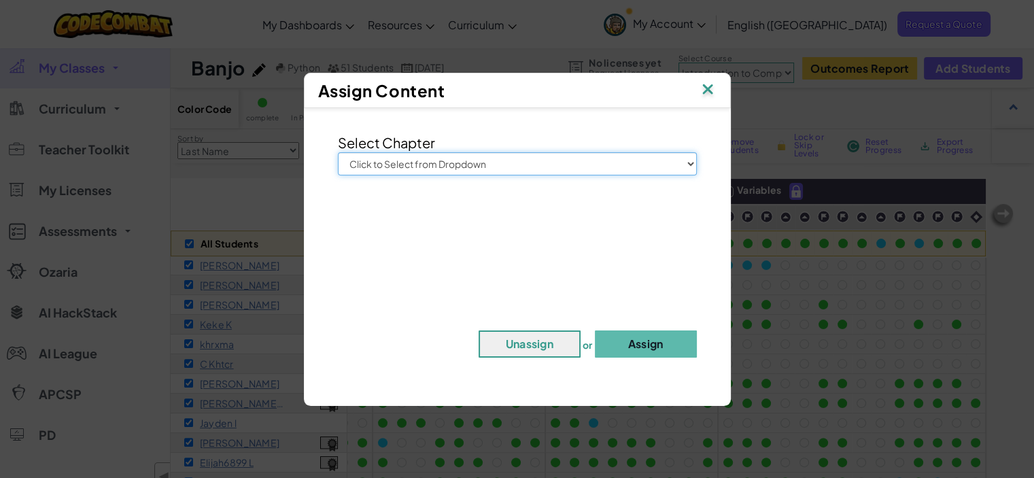
click at [631, 162] on select "Click to Select from Dropdown Junior Introduction to Computer Science Game Deve…" at bounding box center [517, 163] width 359 height 23
select select "Introduction to Computer Science"
click at [338, 152] on select "Click to Select from Dropdown Junior Introduction to Computer Science Game Deve…" at bounding box center [517, 163] width 359 height 23
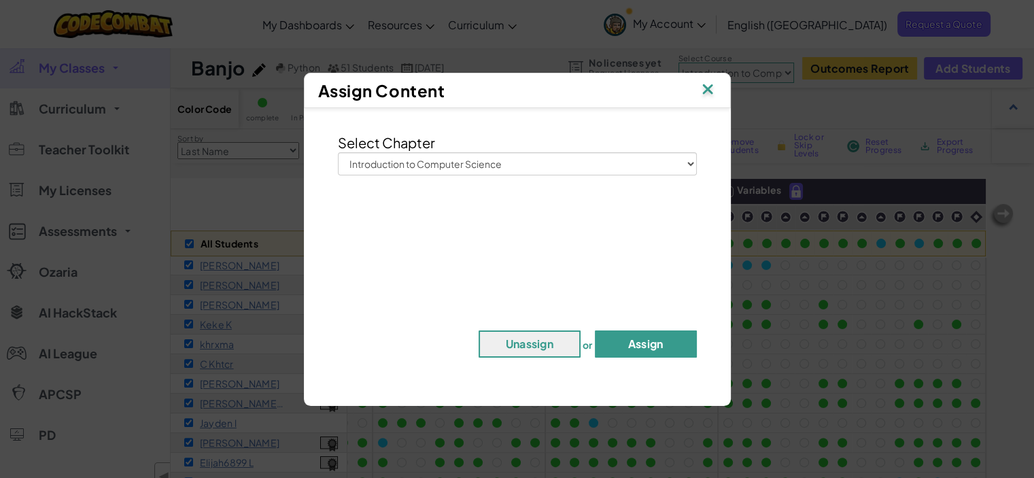
click at [612, 343] on button "Assign" at bounding box center [646, 343] width 102 height 27
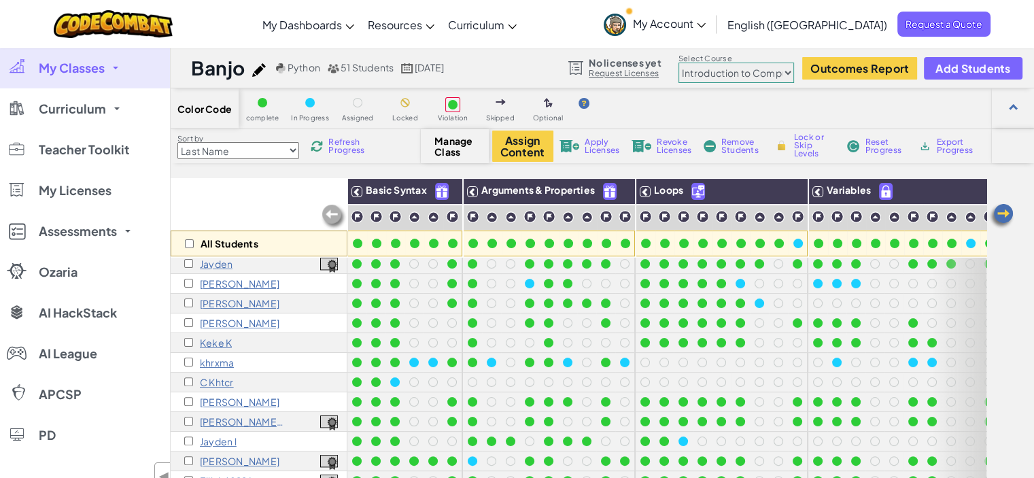
scroll to position [481, 0]
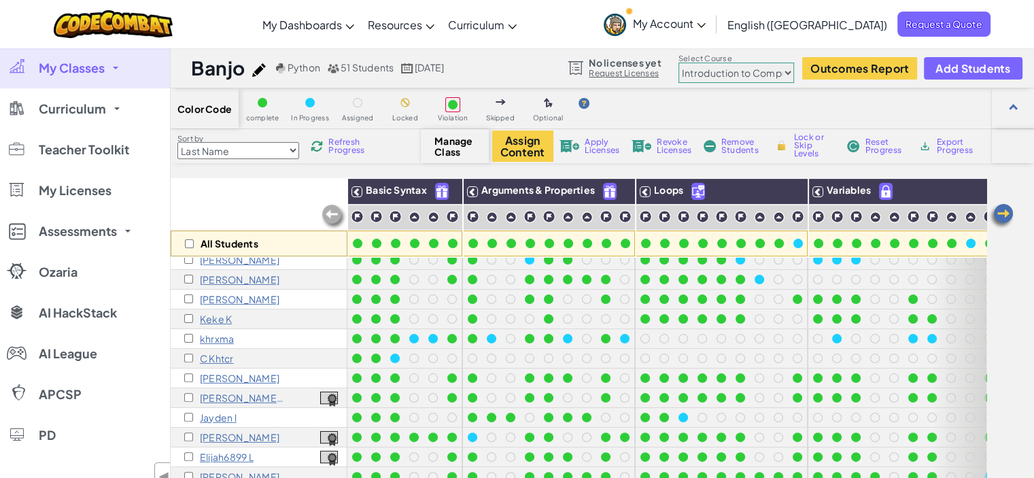
click at [746, 70] on select "Junior Introduction to Computer Science Game Development 1 Web Development 1 Co…" at bounding box center [736, 73] width 116 height 20
click at [678, 63] on select "Junior Introduction to Computer Science Game Development 1 Web Development 1 Co…" at bounding box center [736, 73] width 116 height 20
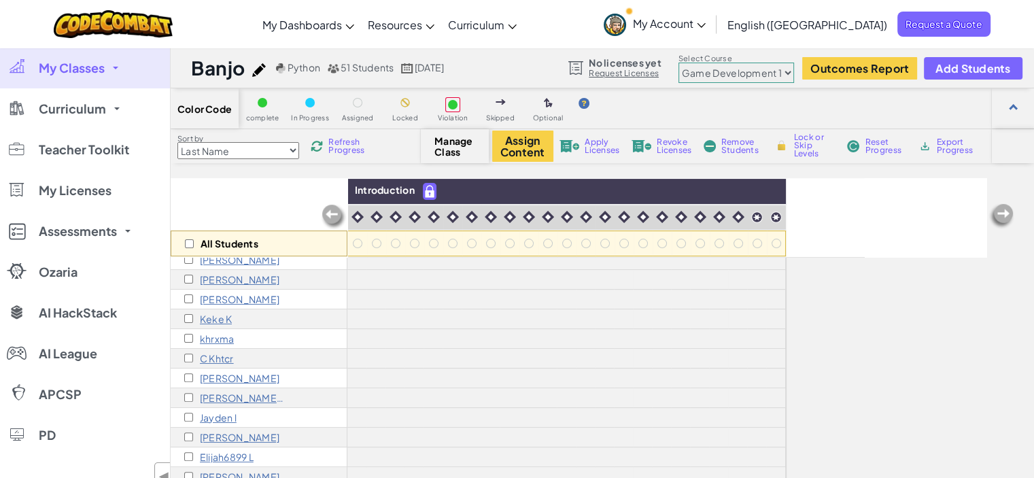
click at [769, 75] on select "Junior Introduction to Computer Science Game Development 1 Web Development 1 Co…" at bounding box center [736, 73] width 116 height 20
click at [678, 63] on select "Junior Introduction to Computer Science Game Development 1 Web Development 1 Co…" at bounding box center [736, 73] width 116 height 20
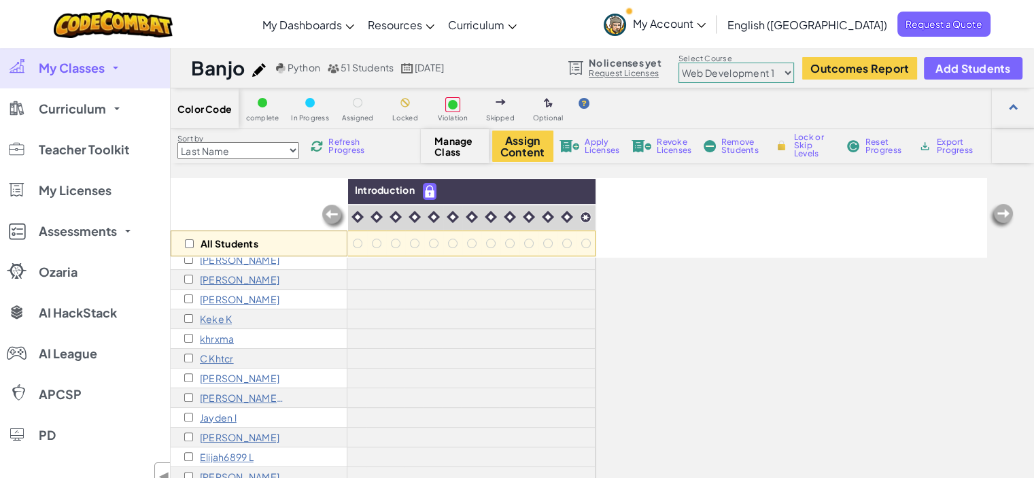
click at [773, 73] on select "Junior Introduction to Computer Science Game Development 1 Web Development 1 Co…" at bounding box center [736, 73] width 116 height 20
click at [678, 63] on select "Junior Introduction to Computer Science Game Development 1 Web Development 1 Co…" at bounding box center [736, 73] width 116 height 20
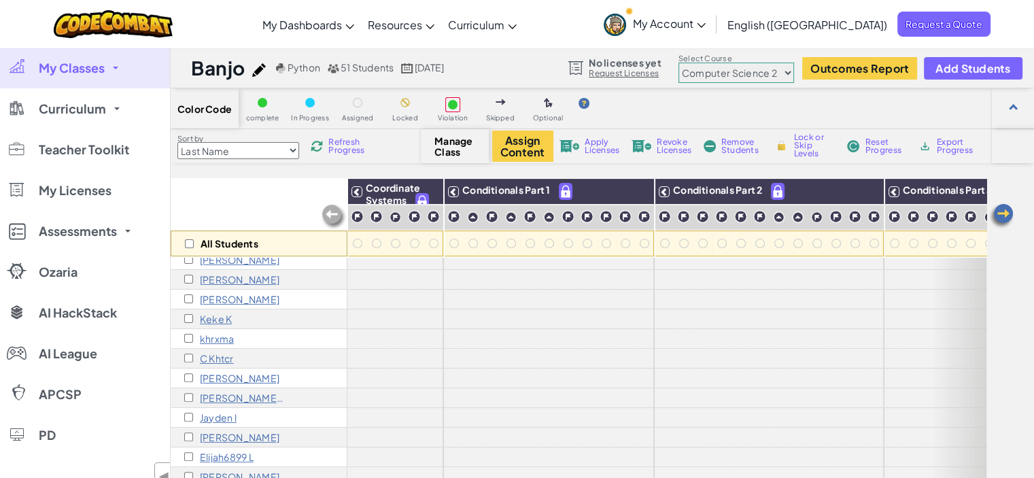
click at [781, 71] on select "Junior Introduction to Computer Science Game Development 1 Web Development 1 Co…" at bounding box center [736, 73] width 116 height 20
click at [678, 63] on select "Junior Introduction to Computer Science Game Development 1 Web Development 1 Co…" at bounding box center [736, 73] width 116 height 20
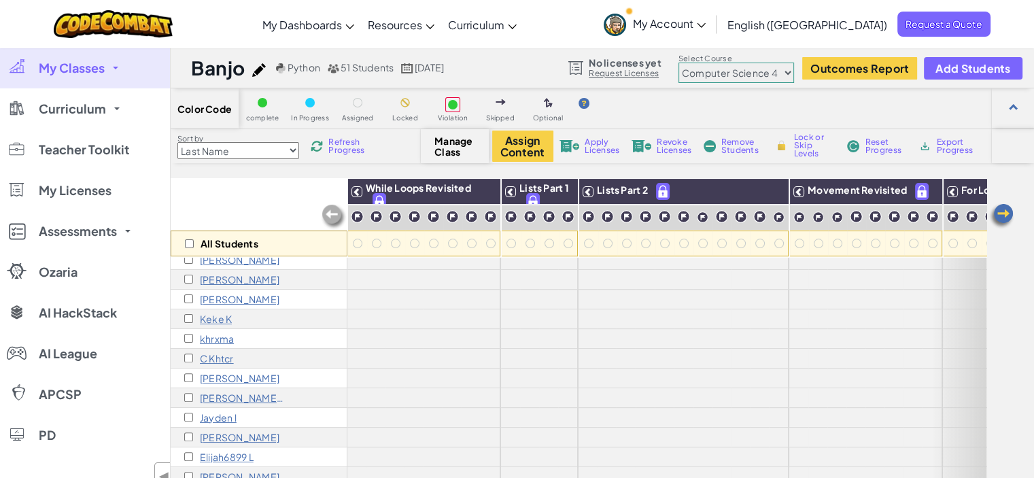
click at [788, 68] on select "Junior Introduction to Computer Science Game Development 1 Web Development 1 Co…" at bounding box center [736, 73] width 116 height 20
select select "663b25f11c568468efc8adde"
click at [678, 63] on select "Junior Introduction to Computer Science Game Development 1 Web Development 1 Co…" at bounding box center [736, 73] width 116 height 20
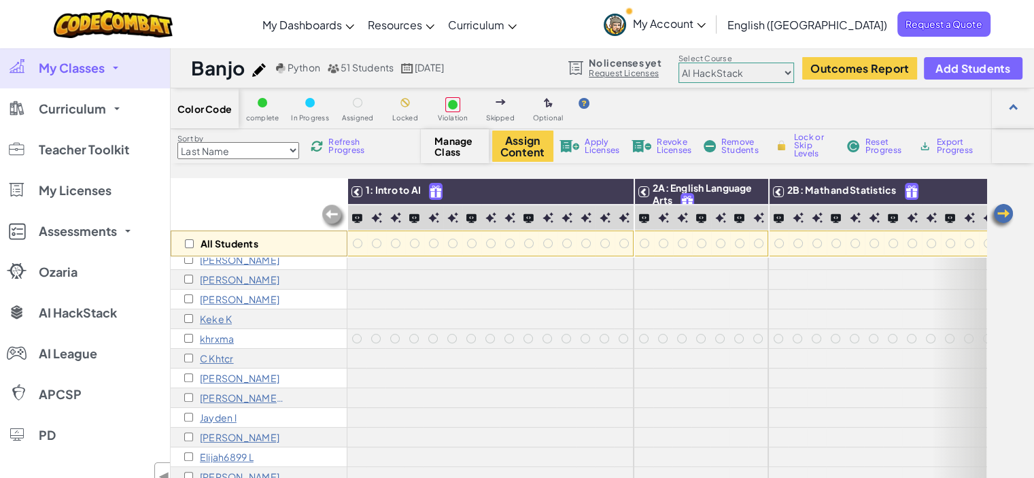
click at [266, 150] on select "Last Name first Name Progress (High to Low) Progress (Low to Hight)" at bounding box center [238, 150] width 122 height 17
click at [321, 194] on div "All Students" at bounding box center [259, 217] width 177 height 79
click at [190, 244] on input "checkbox" at bounding box center [189, 243] width 9 height 9
checkbox input "true"
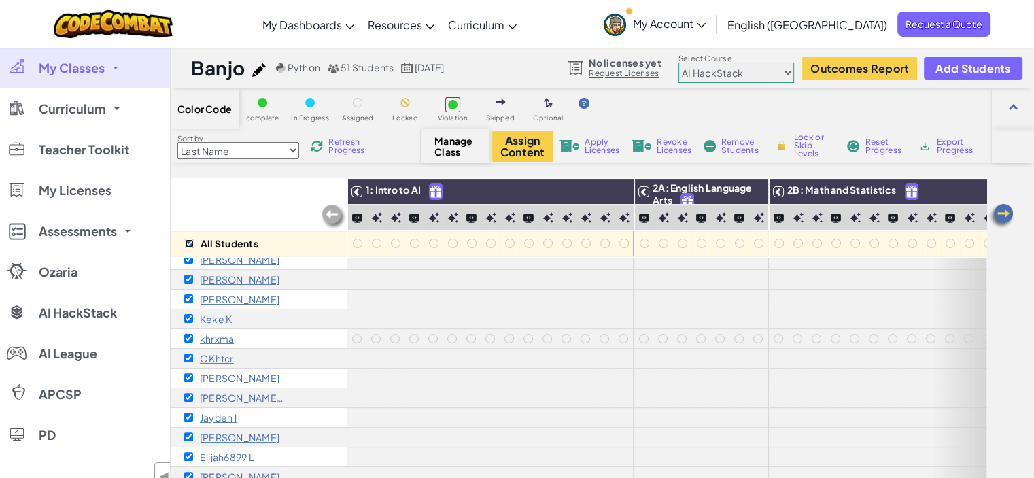
checkbox input "true"
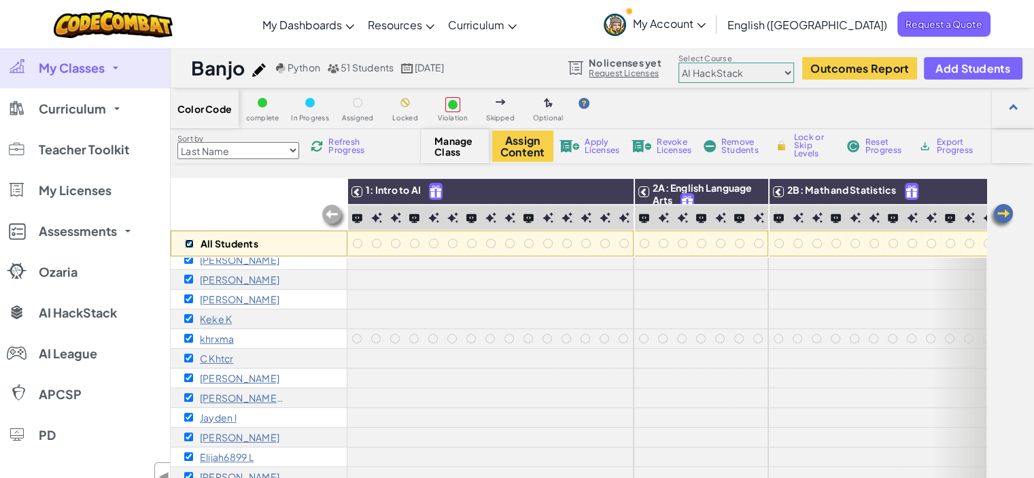
checkbox input "true"
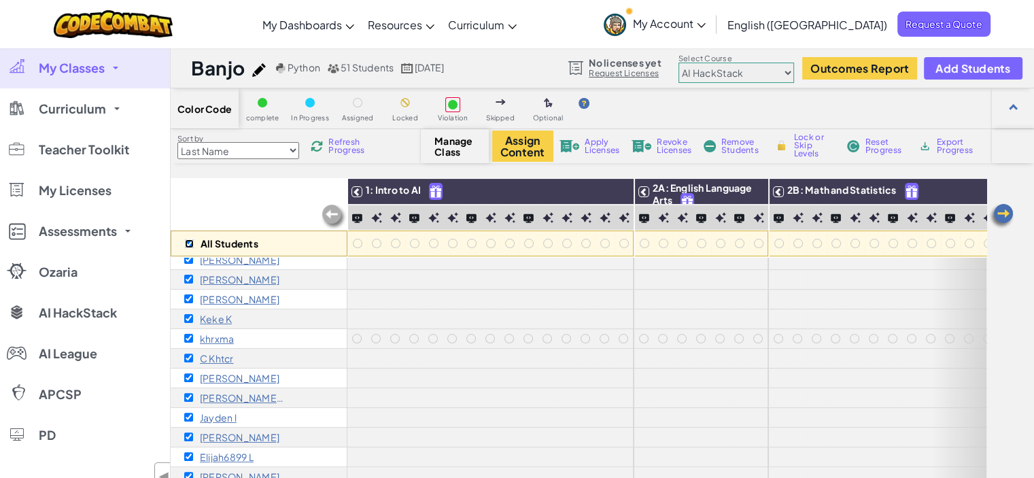
checkbox input "true"
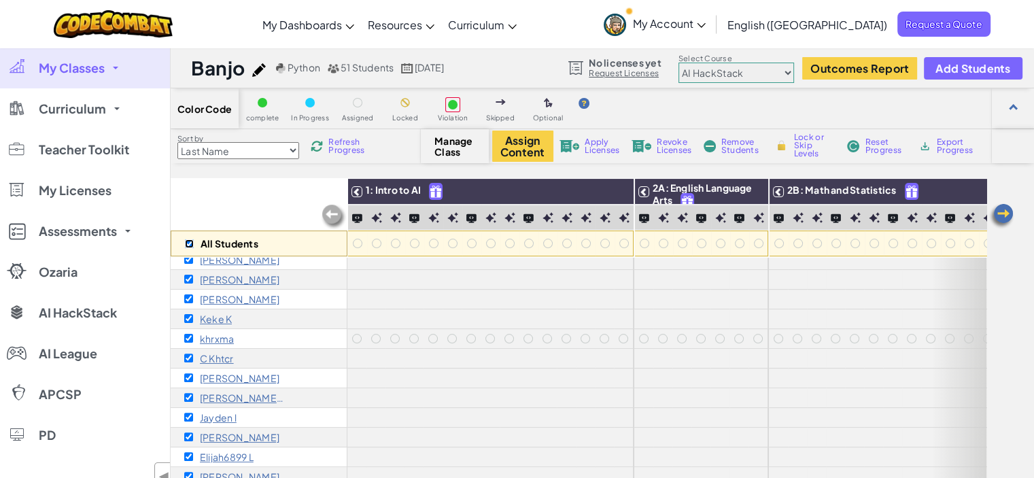
checkbox input "true"
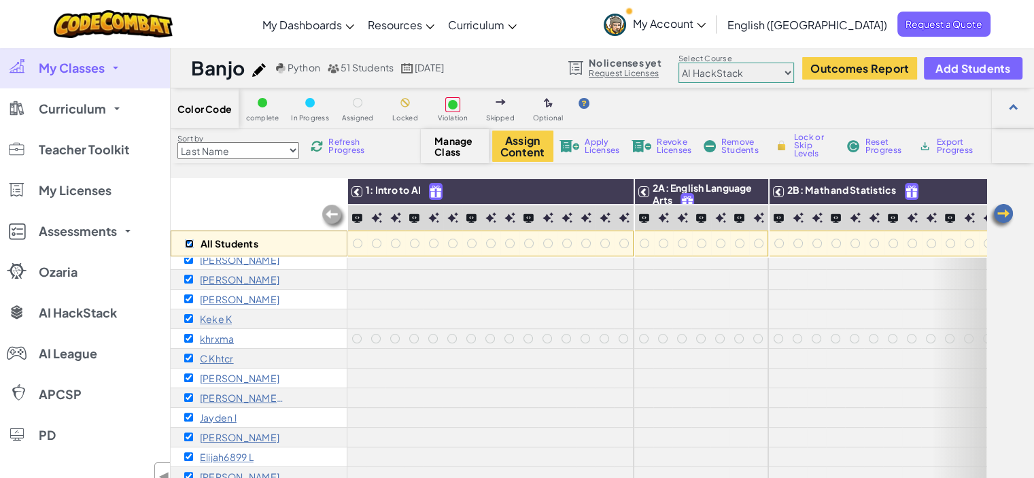
checkbox input "true"
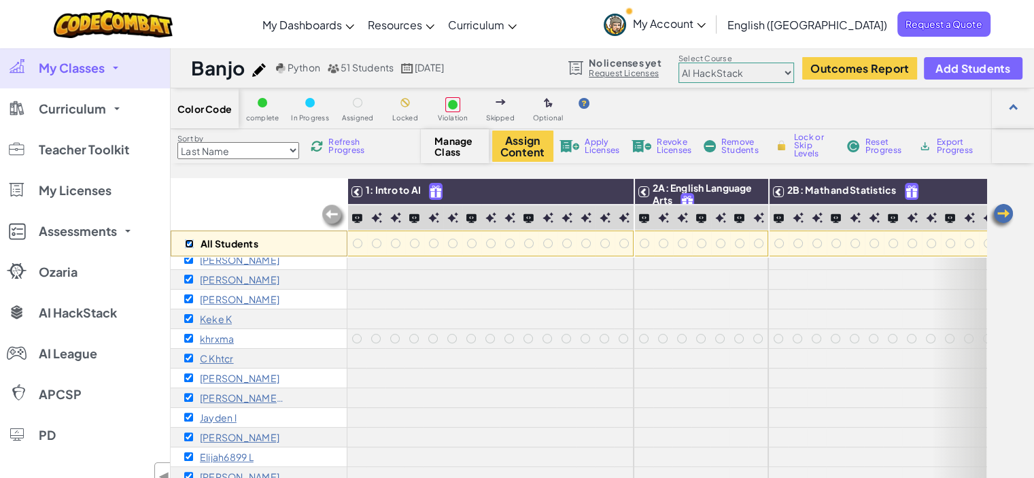
checkbox input "true"
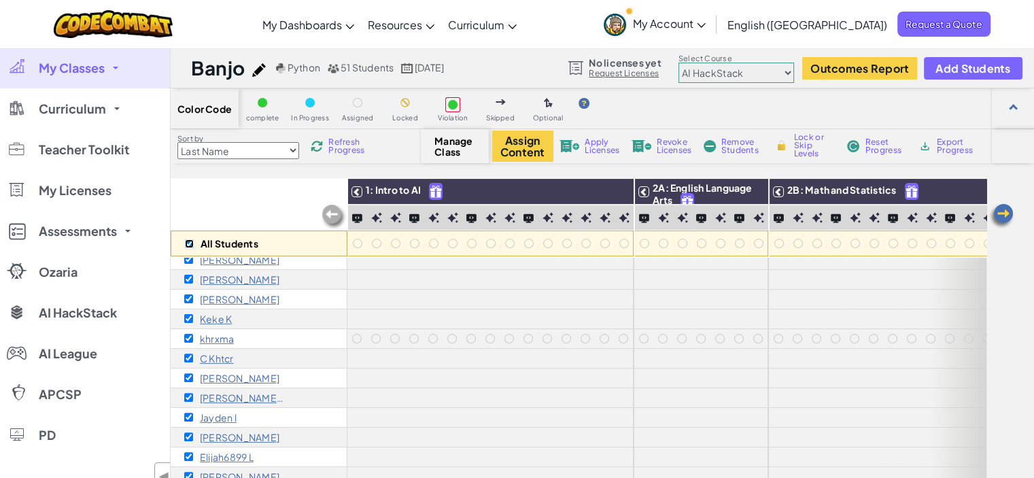
checkbox input "true"
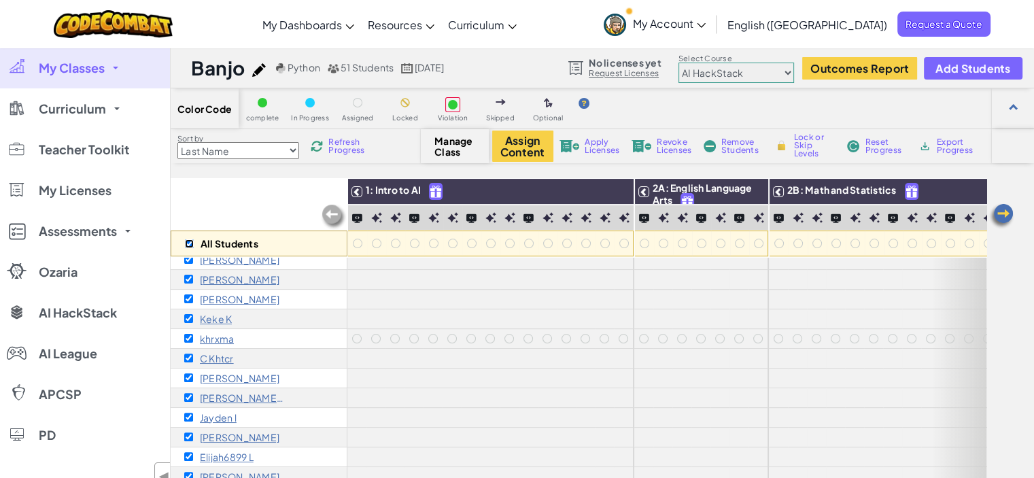
checkbox input "true"
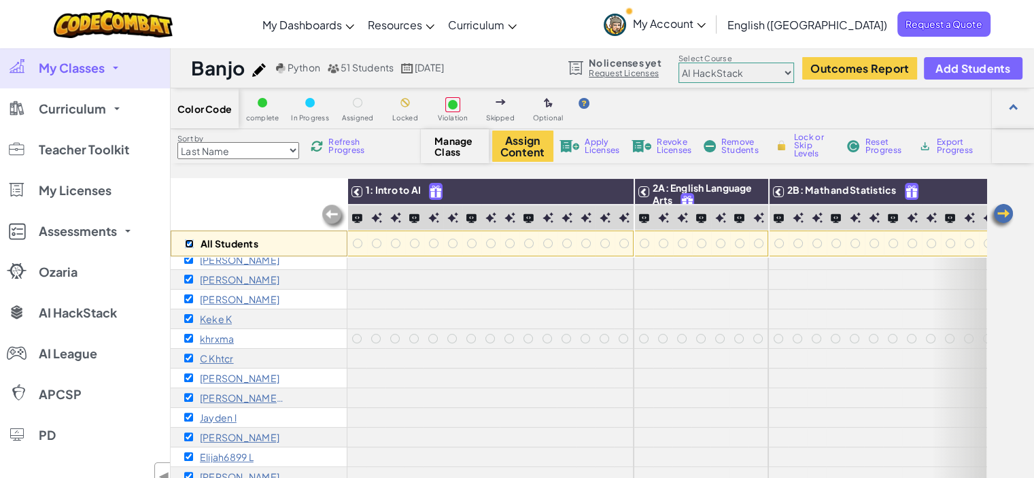
checkbox input "true"
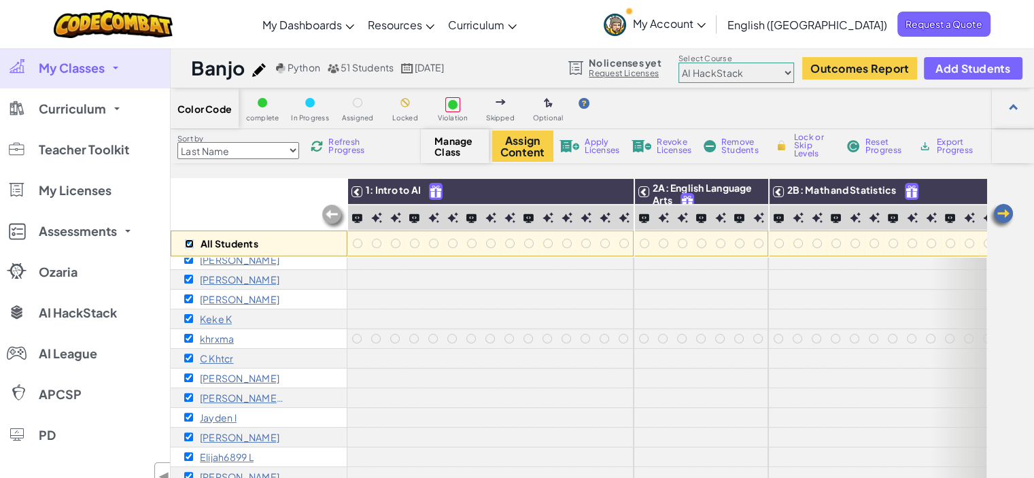
checkbox input "true"
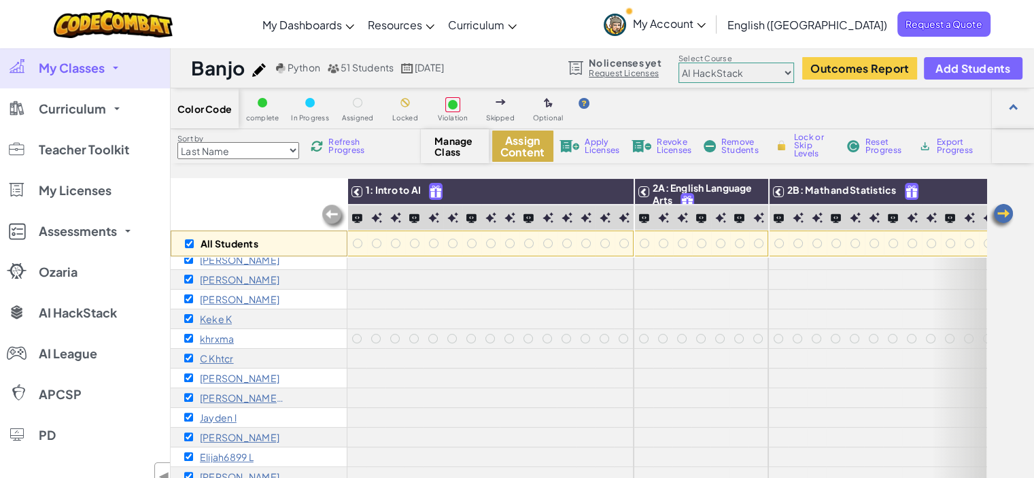
click at [534, 145] on button "Assign Content" at bounding box center [522, 145] width 61 height 31
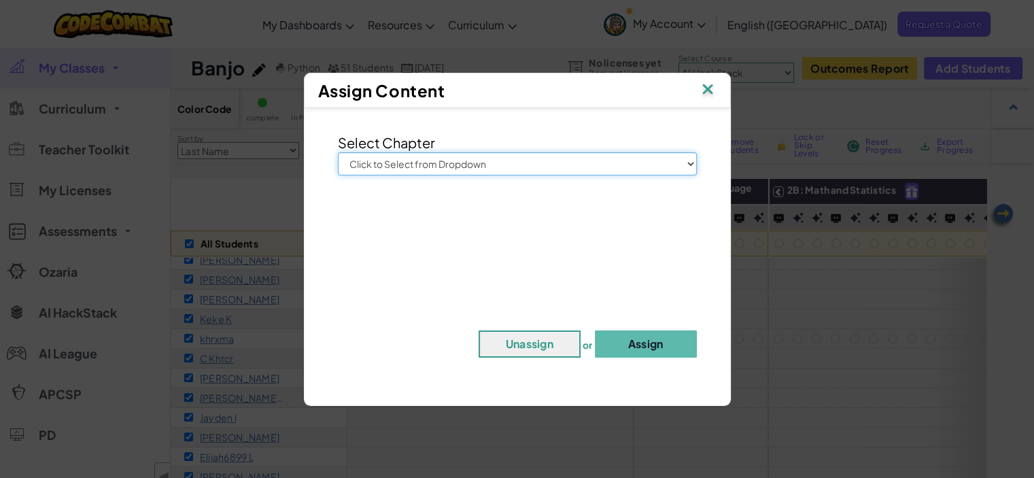
click at [561, 171] on select "Click to Select from Dropdown Junior Introduction to Computer Science Game Deve…" at bounding box center [517, 163] width 359 height 23
select select "AI HackStack"
click at [338, 152] on select "Click to Select from Dropdown Junior Introduction to Computer Science Game Deve…" at bounding box center [517, 163] width 359 height 23
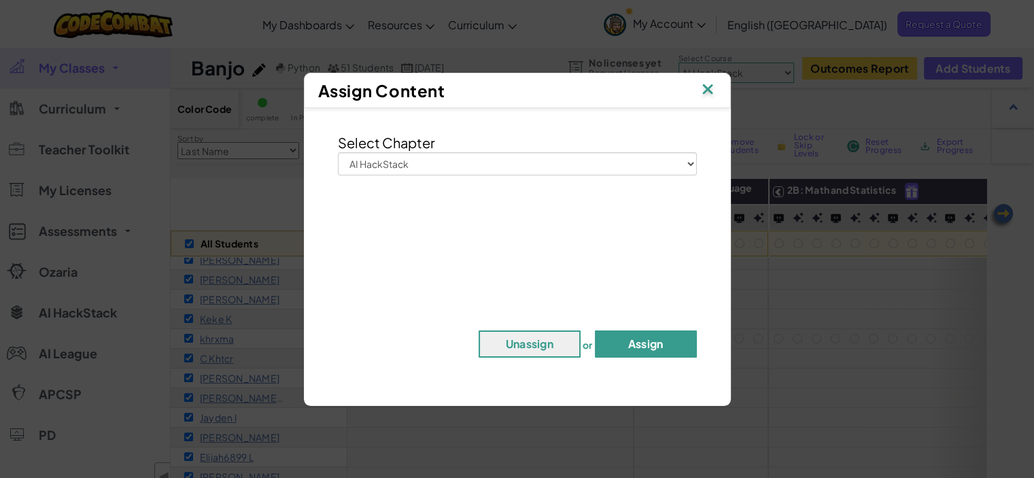
click at [653, 344] on button "Assign" at bounding box center [646, 343] width 102 height 27
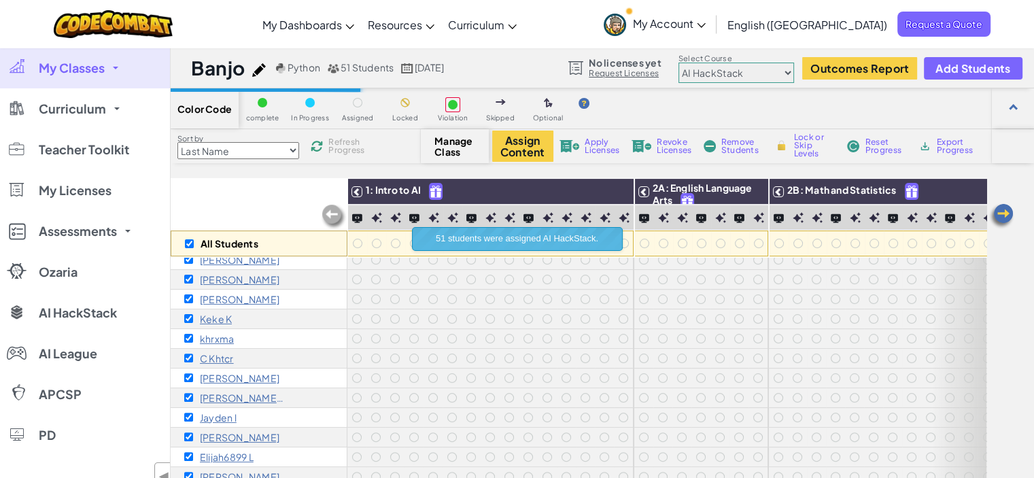
click at [790, 80] on select "Junior Introduction to Computer Science Game Development 1 Web Development 1 Co…" at bounding box center [736, 73] width 116 height 20
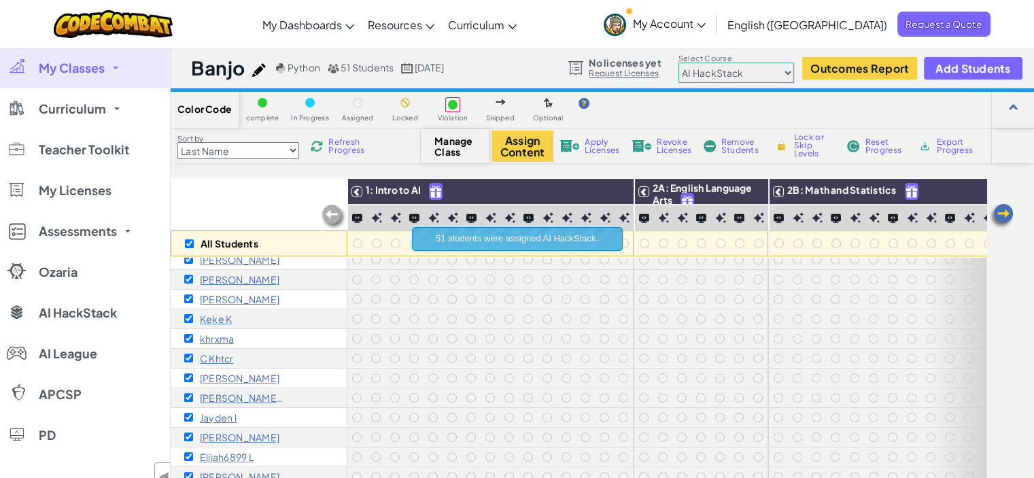
click at [788, 75] on select "Junior Introduction to Computer Science Game Development 1 Web Development 1 Co…" at bounding box center [736, 73] width 116 height 20
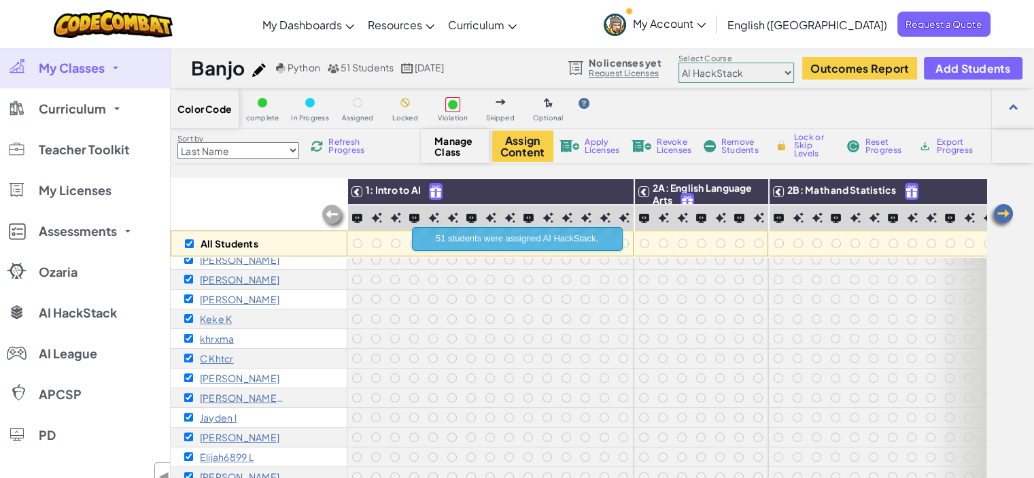
click at [782, 75] on select "Junior Introduction to Computer Science Game Development 1 Web Development 1 Co…" at bounding box center [736, 73] width 116 height 20
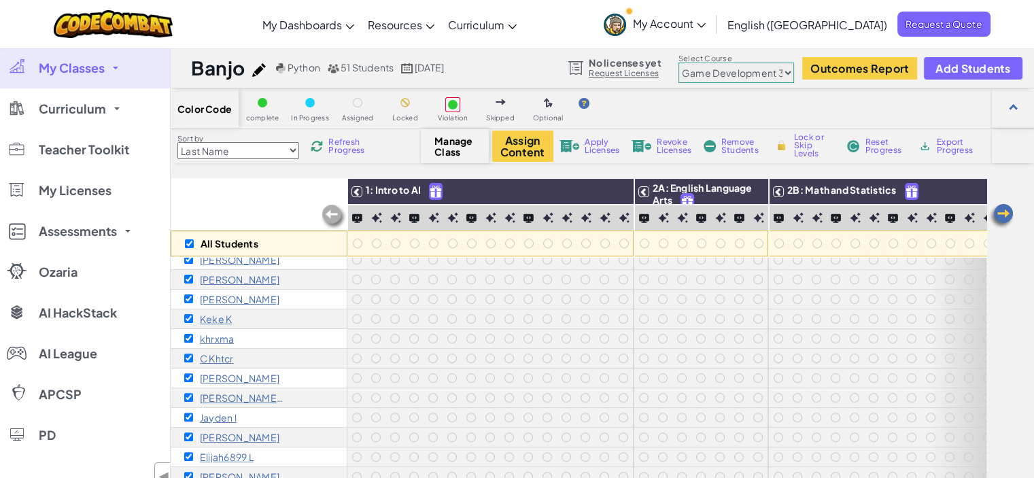
click at [678, 63] on select "Junior Introduction to Computer Science Game Development 1 Web Development 1 Co…" at bounding box center [736, 73] width 116 height 20
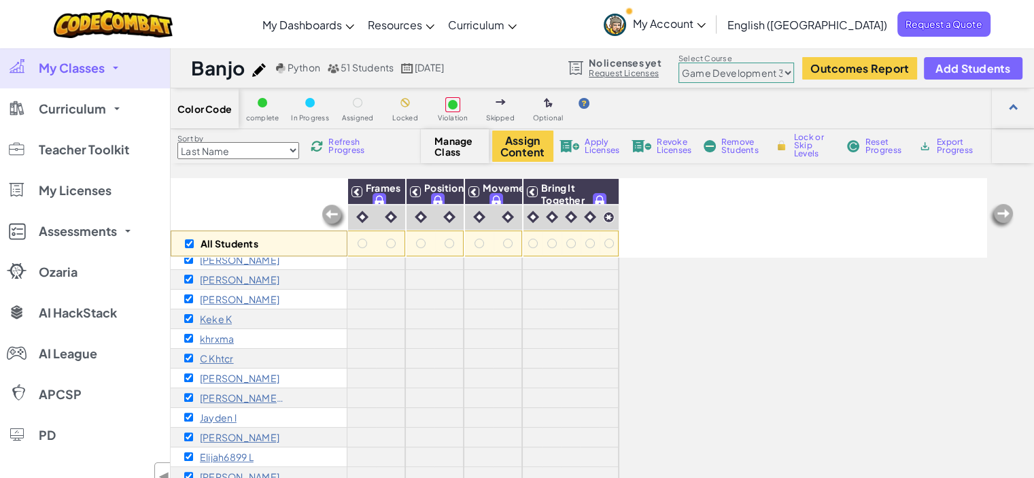
click at [787, 73] on select "Junior Introduction to Computer Science Game Development 1 Web Development 1 Co…" at bounding box center [736, 73] width 116 height 20
click at [678, 63] on select "Junior Introduction to Computer Science Game Development 1 Web Development 1 Co…" at bounding box center [736, 73] width 116 height 20
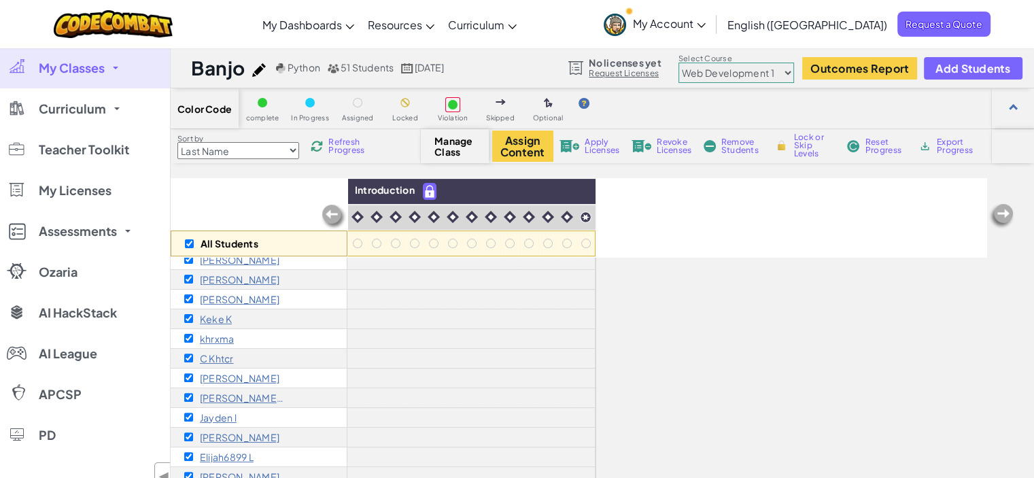
click at [780, 77] on select "Junior Introduction to Computer Science Game Development 1 Web Development 1 Co…" at bounding box center [736, 73] width 116 height 20
click at [678, 63] on select "Junior Introduction to Computer Science Game Development 1 Web Development 1 Co…" at bounding box center [736, 73] width 116 height 20
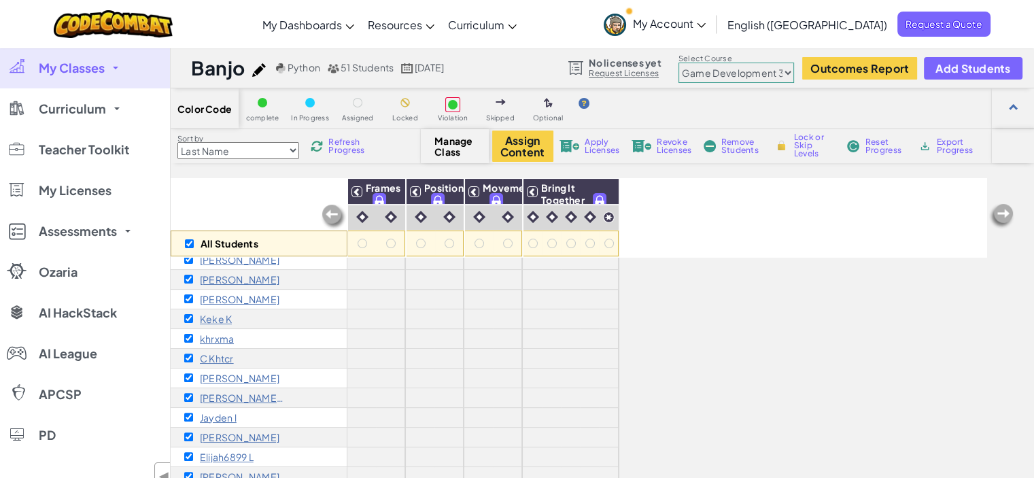
click at [780, 84] on div "Banjo Python 51 Students Jun 3, 2023 No licenses yet Request Licenses Select Co…" at bounding box center [602, 68] width 863 height 41
click at [784, 72] on select "Junior Introduction to Computer Science Game Development 1 Web Development 1 Co…" at bounding box center [736, 73] width 116 height 20
click at [678, 63] on select "Junior Introduction to Computer Science Game Development 1 Web Development 1 Co…" at bounding box center [736, 73] width 116 height 20
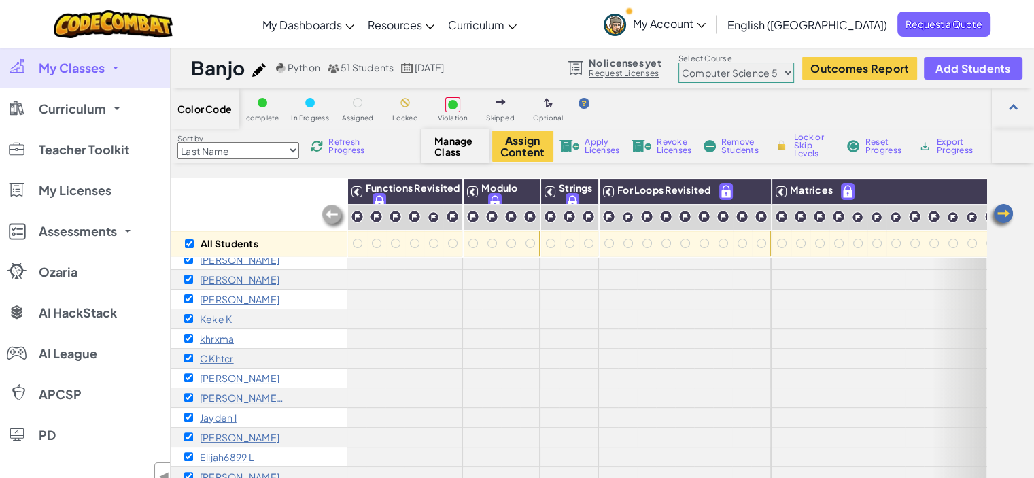
click at [786, 79] on select "Junior Introduction to Computer Science Game Development 1 Web Development 1 Co…" at bounding box center [736, 73] width 116 height 20
click at [678, 63] on select "Junior Introduction to Computer Science Game Development 1 Web Development 1 Co…" at bounding box center [736, 73] width 116 height 20
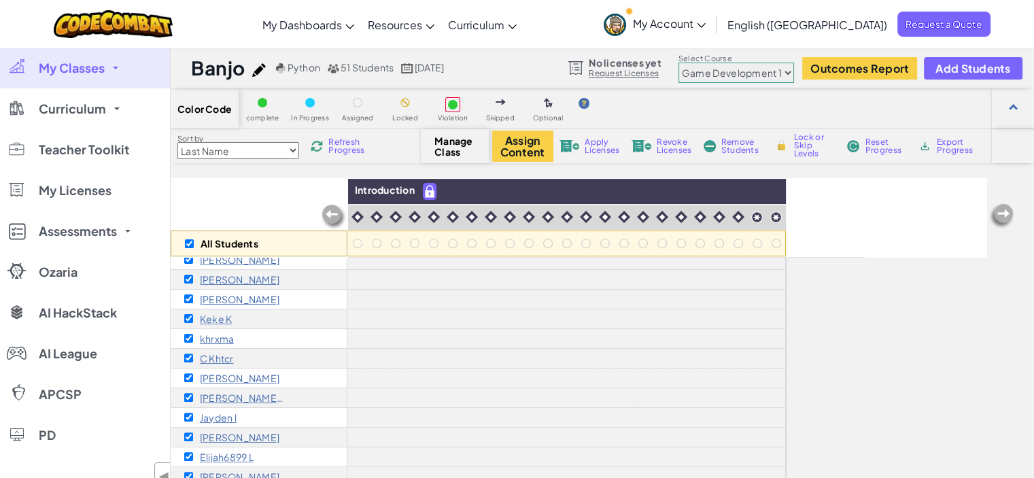
click at [784, 71] on select "Junior Introduction to Computer Science Game Development 1 Web Development 1 Co…" at bounding box center [736, 73] width 116 height 20
click at [678, 63] on select "Junior Introduction to Computer Science Game Development 1 Web Development 1 Co…" at bounding box center [736, 73] width 116 height 20
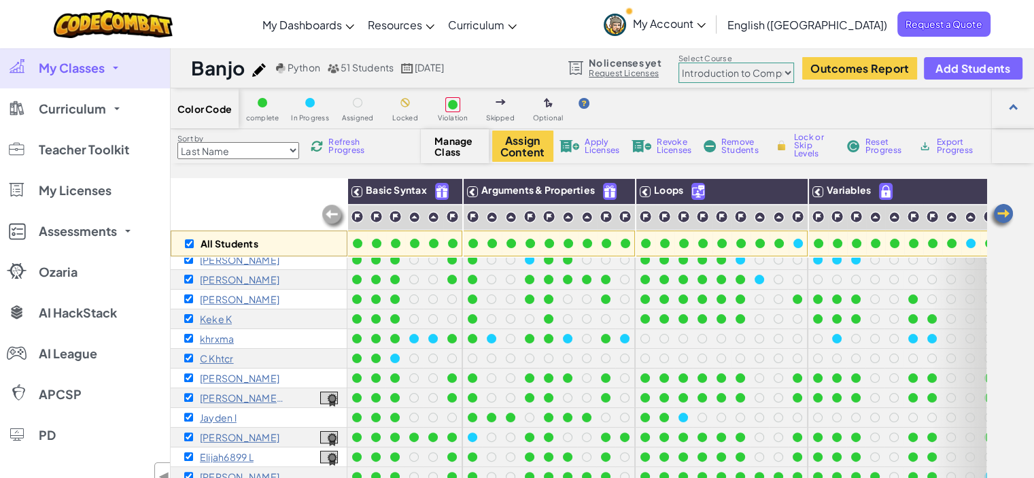
click at [783, 75] on select "Junior Introduction to Computer Science Game Development 1 Web Development 1 Co…" at bounding box center [736, 73] width 116 height 20
click at [678, 63] on select "Junior Introduction to Computer Science Game Development 1 Web Development 1 Co…" at bounding box center [736, 73] width 116 height 20
click at [779, 75] on select "Junior Introduction to Computer Science Game Development 1 Web Development 1 Co…" at bounding box center [736, 73] width 116 height 20
select select "65f32b6c87c07dbeb5ba1936"
click at [678, 63] on select "Junior Introduction to Computer Science Game Development 1 Web Development 1 Co…" at bounding box center [736, 73] width 116 height 20
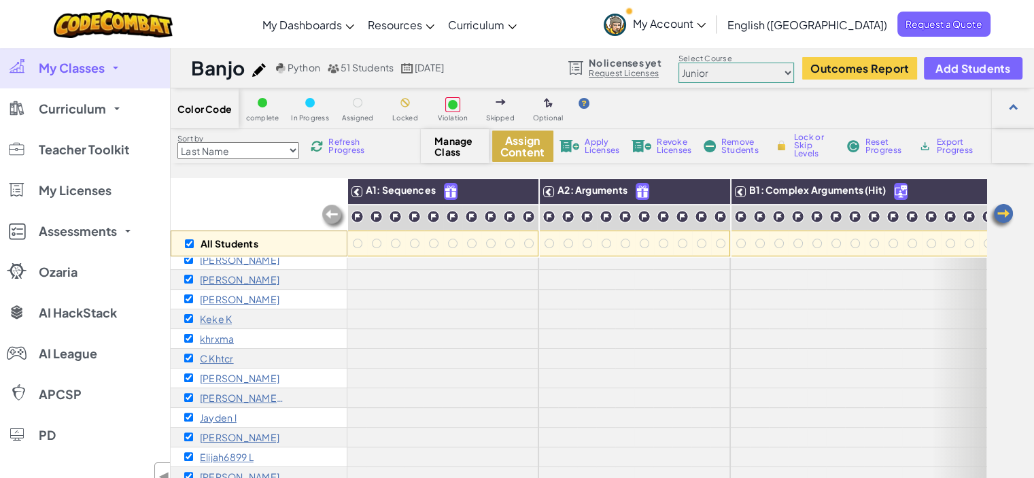
click at [523, 148] on button "Assign Content" at bounding box center [522, 145] width 61 height 31
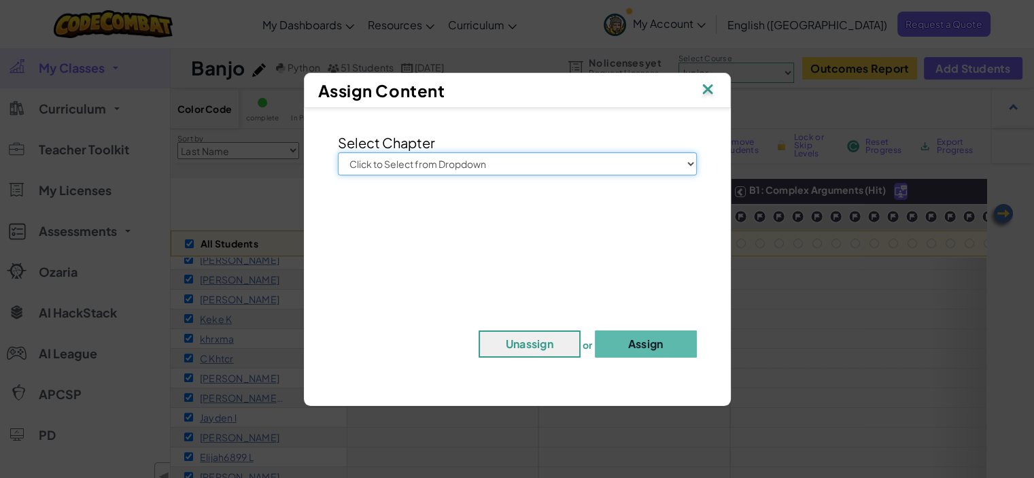
click at [508, 164] on select "Click to Select from Dropdown Junior Introduction to Computer Science Game Deve…" at bounding box center [517, 163] width 359 height 23
select select "Junior"
click at [338, 152] on select "Click to Select from Dropdown Junior Introduction to Computer Science Game Deve…" at bounding box center [517, 163] width 359 height 23
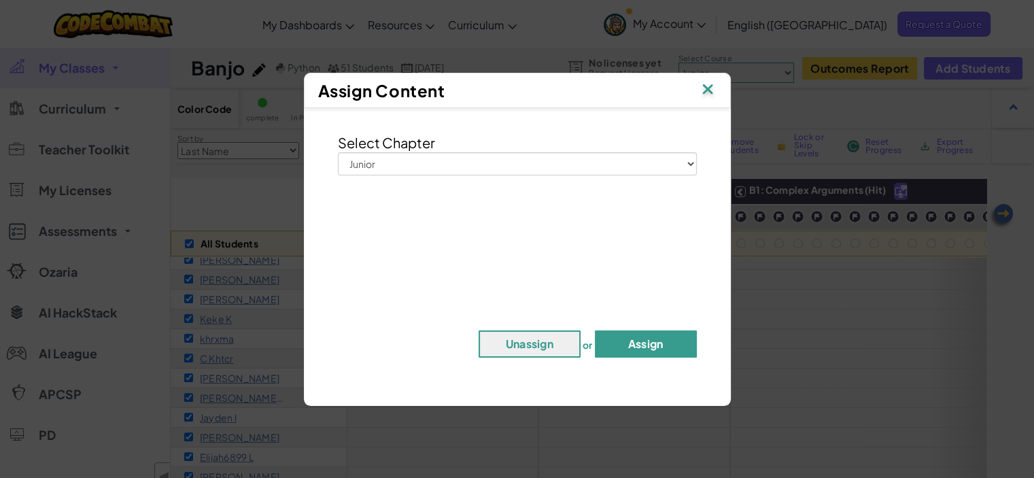
click at [659, 338] on button "Assign" at bounding box center [646, 343] width 102 height 27
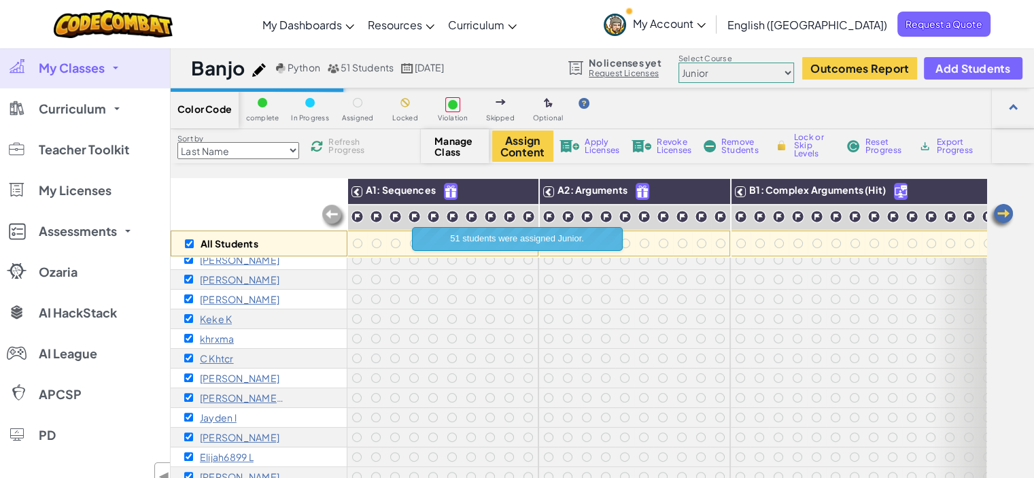
click at [781, 70] on select "Junior Introduction to Computer Science Game Development 1 Web Development 1 Co…" at bounding box center [736, 73] width 116 height 20
click at [784, 67] on select "Junior Introduction to Computer Science Game Development 1 Web Development 1 Co…" at bounding box center [736, 73] width 116 height 20
click at [789, 73] on select "Junior Introduction to Computer Science Game Development 1 Web Development 1 Co…" at bounding box center [736, 73] width 116 height 20
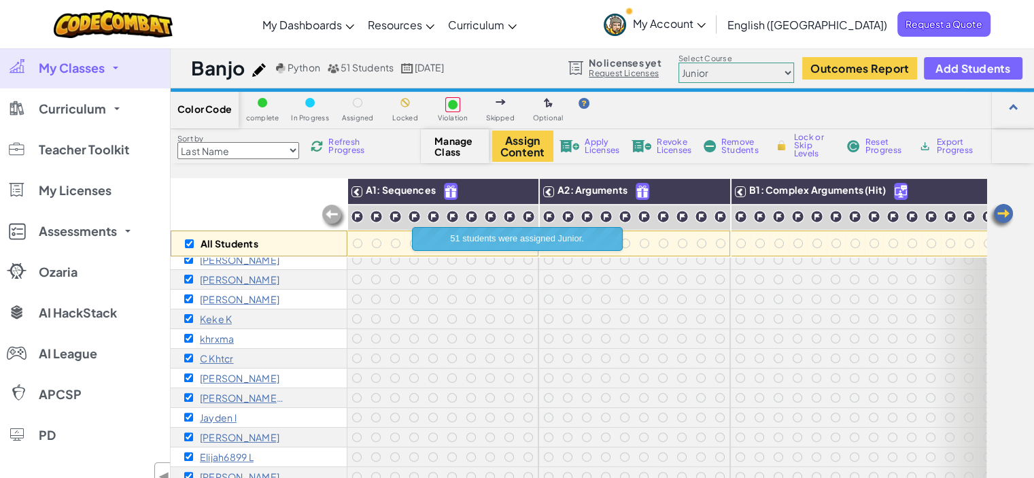
drag, startPoint x: 786, startPoint y: 80, endPoint x: 786, endPoint y: 73, distance: 7.5
click at [786, 80] on select "Junior Introduction to Computer Science Game Development 1 Web Development 1 Co…" at bounding box center [736, 73] width 116 height 20
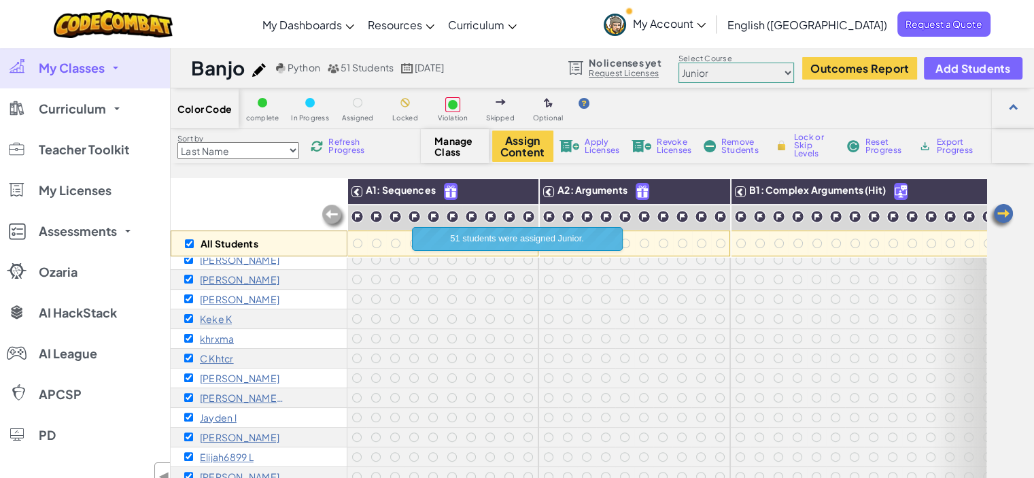
click at [786, 73] on select "Junior Introduction to Computer Science Game Development 1 Web Development 1 Co…" at bounding box center [736, 73] width 116 height 20
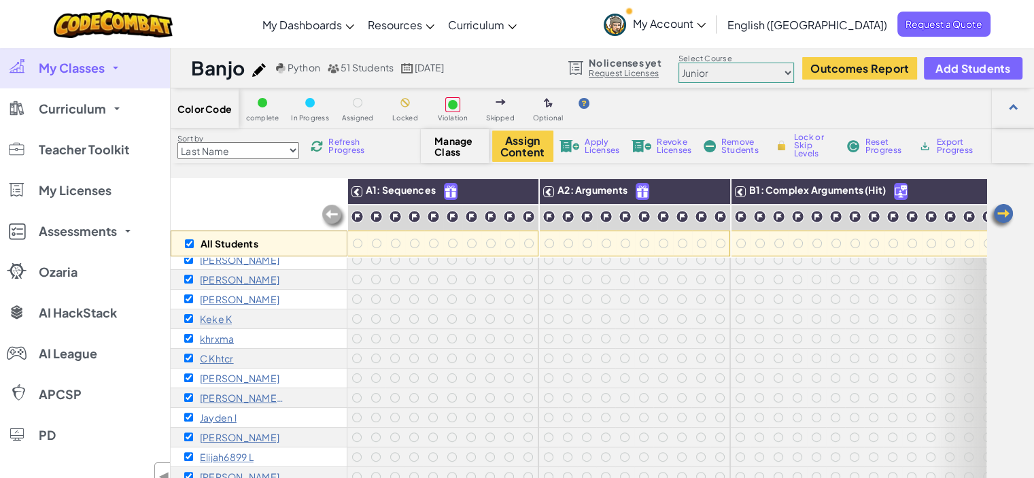
click at [924, 111] on div "Color Code complete In Progress Assigned Locked Violation Skipped Optional" at bounding box center [602, 108] width 863 height 41
